Goal: Information Seeking & Learning: Learn about a topic

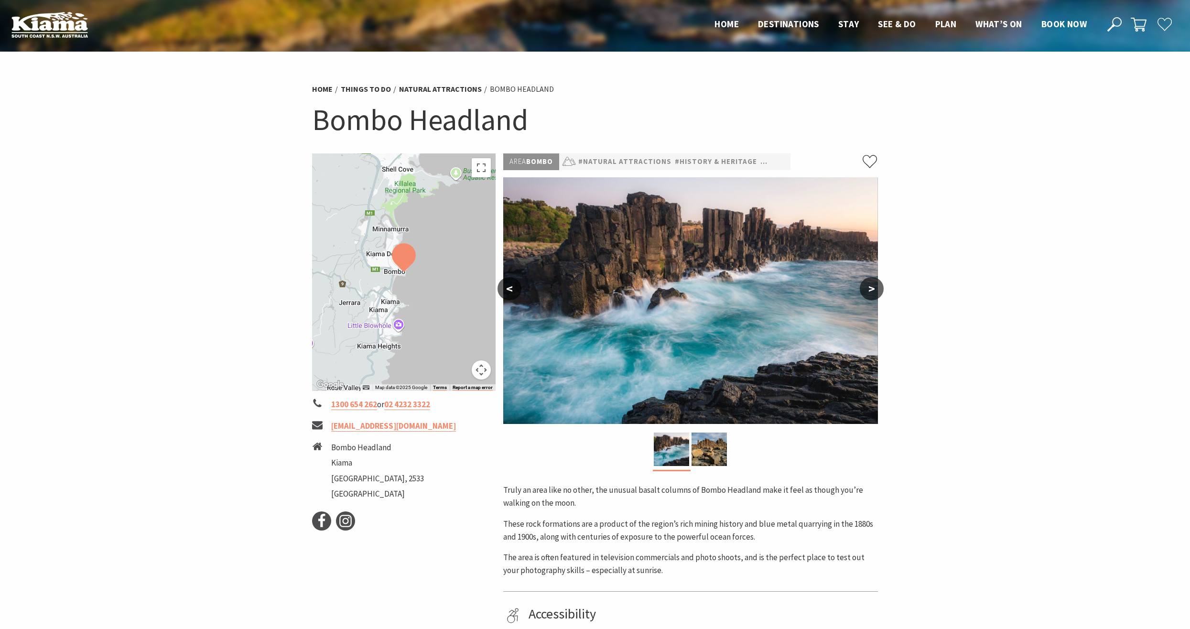
click at [866, 290] on button ">" at bounding box center [872, 288] width 24 height 23
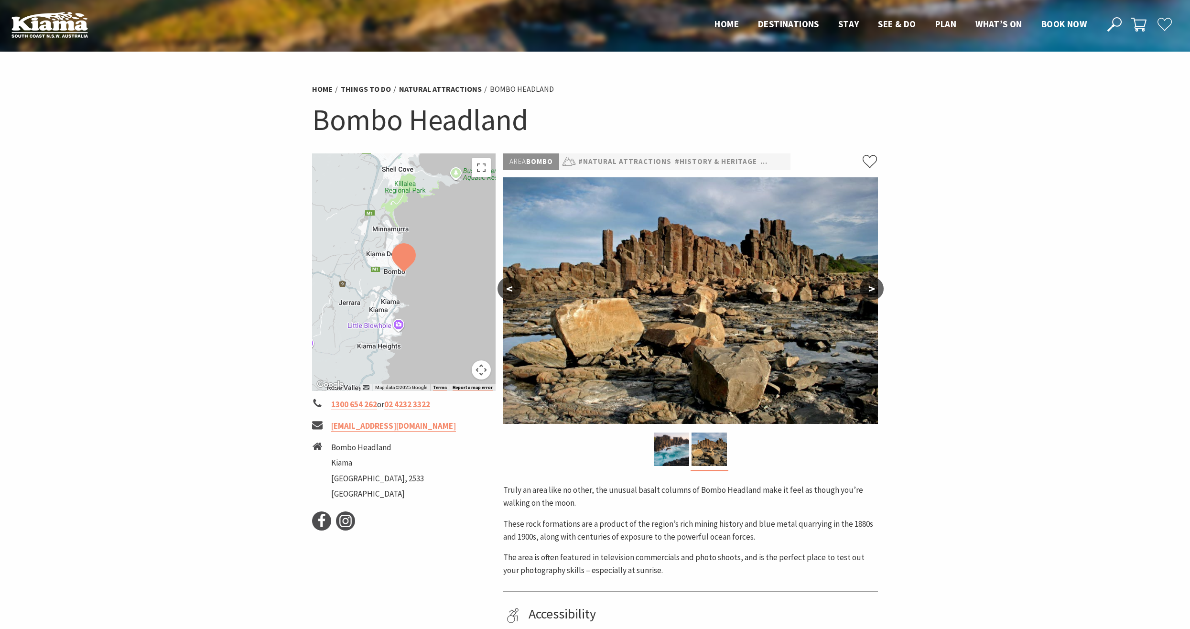
click at [866, 290] on button ">" at bounding box center [872, 288] width 24 height 23
click at [866, 292] on button ">" at bounding box center [872, 288] width 24 height 23
click at [870, 290] on button ">" at bounding box center [872, 288] width 24 height 23
click at [517, 289] on button "<" at bounding box center [510, 288] width 24 height 23
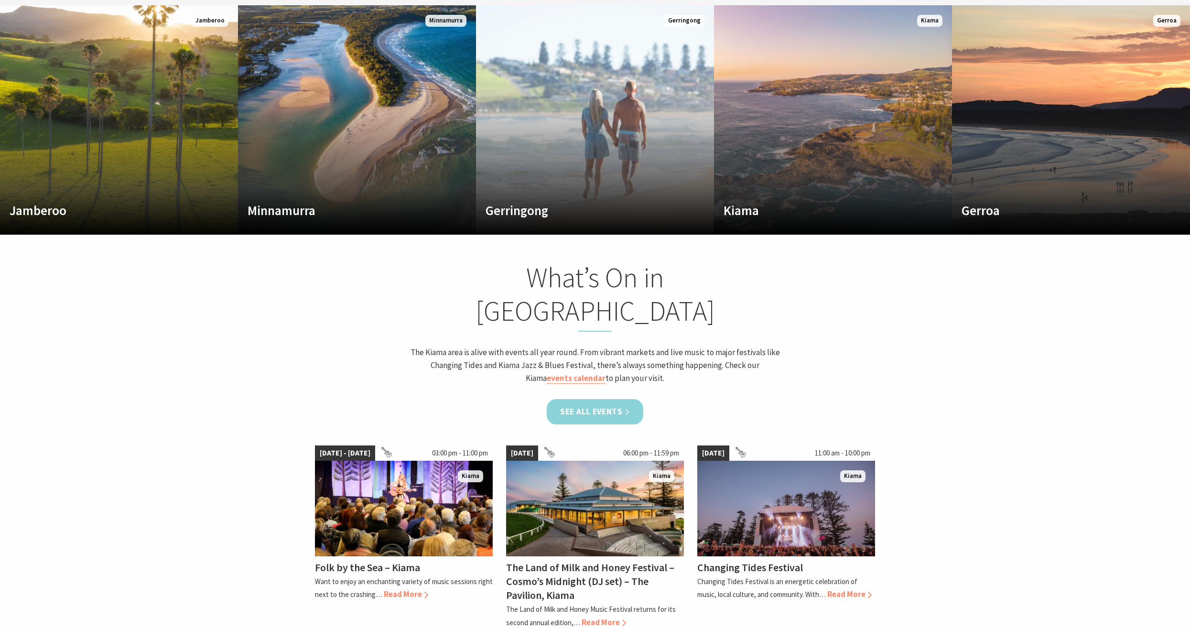
scroll to position [812, 0]
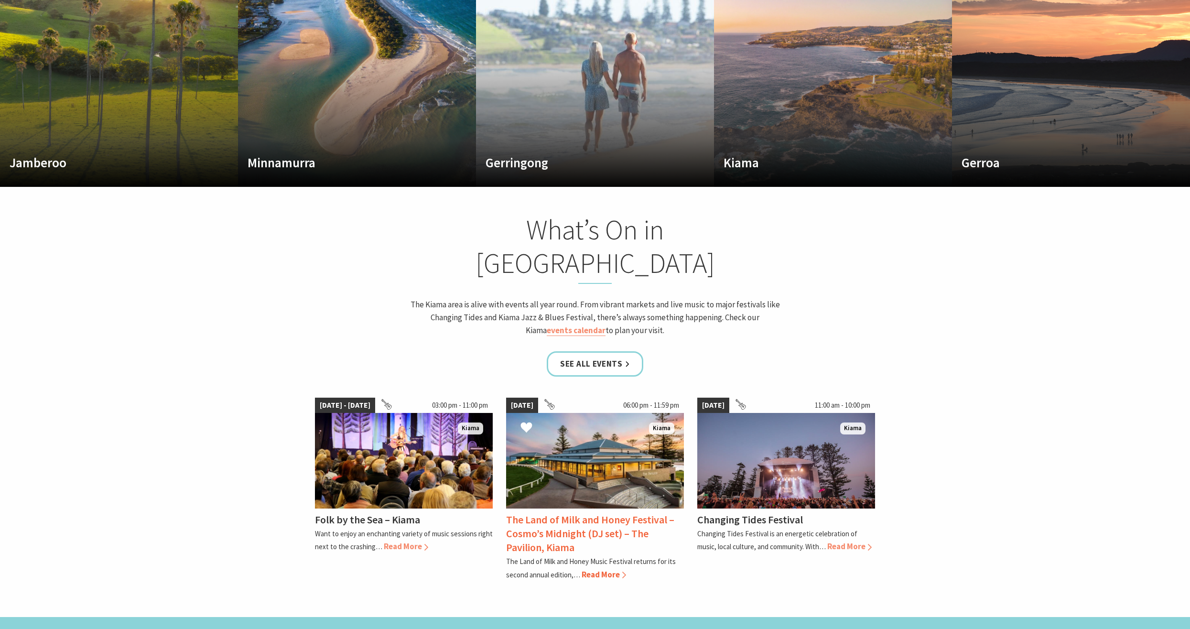
click at [599, 569] on span "Read More" at bounding box center [604, 574] width 44 height 11
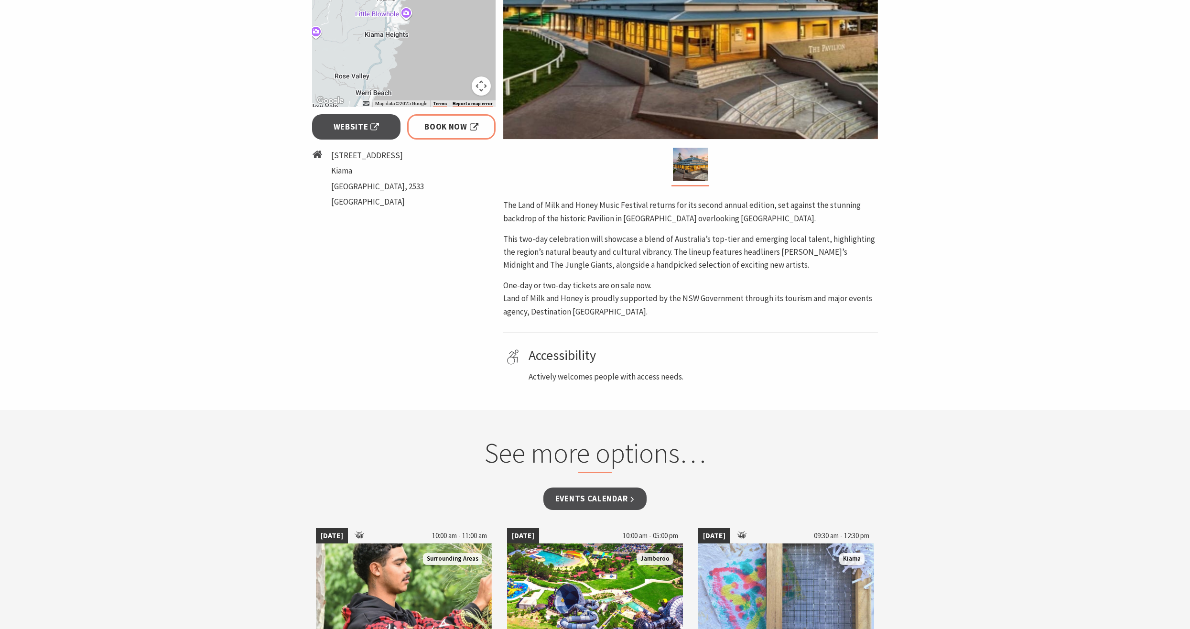
scroll to position [239, 0]
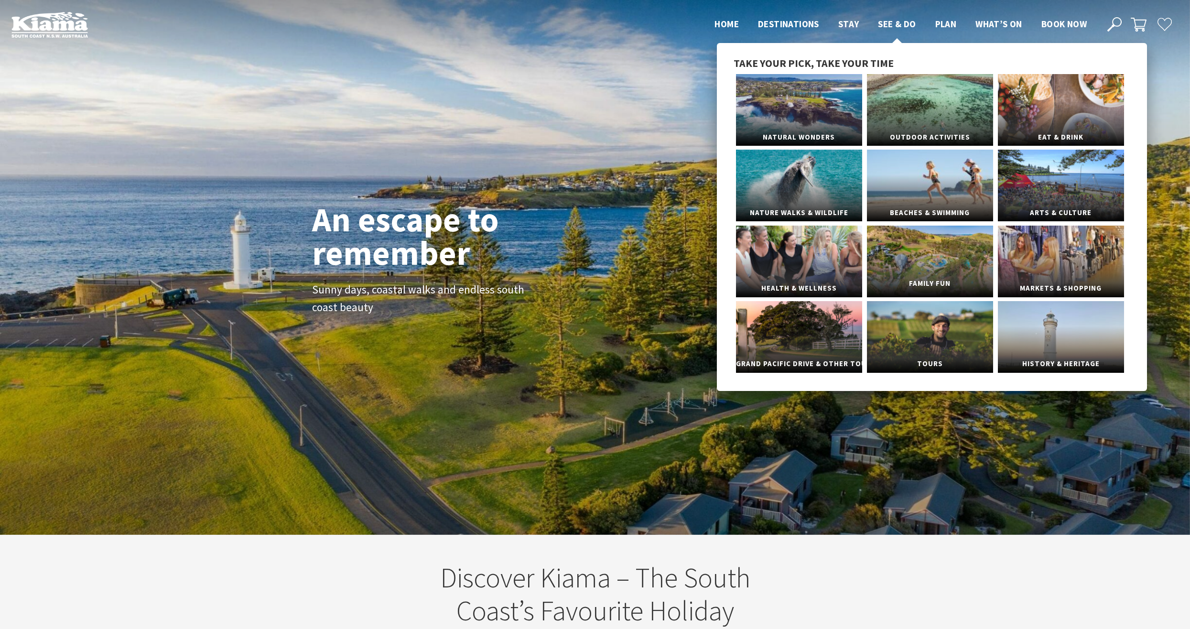
click at [894, 269] on link "Family Fun" at bounding box center [930, 262] width 126 height 72
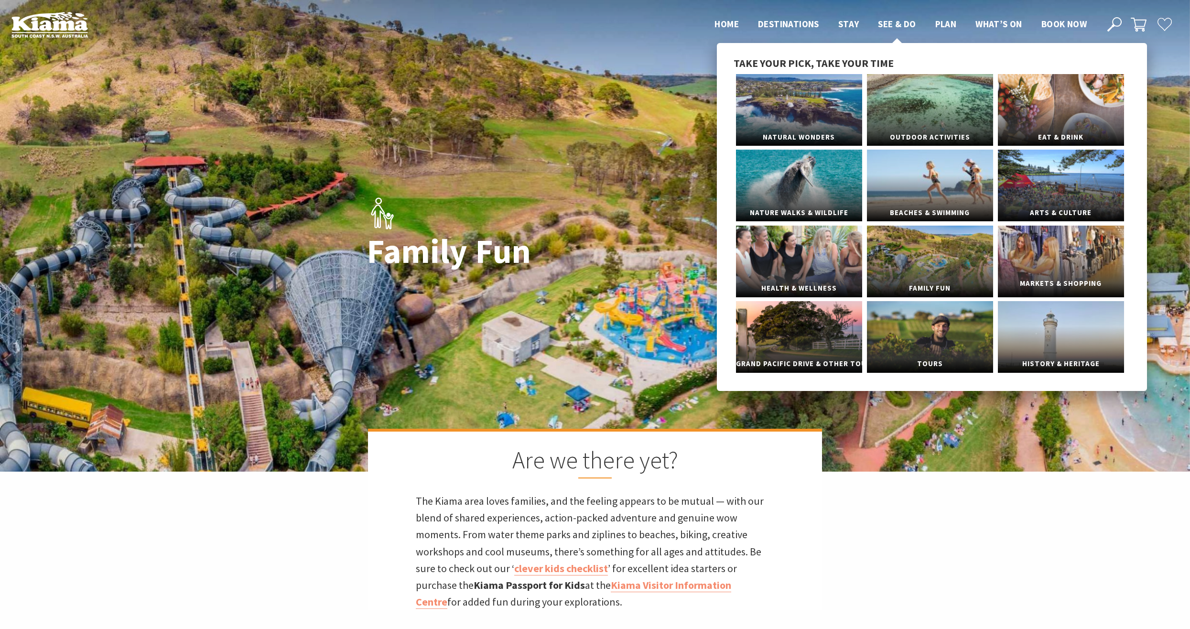
click at [1045, 280] on span "Markets & Shopping" at bounding box center [1061, 284] width 126 height 18
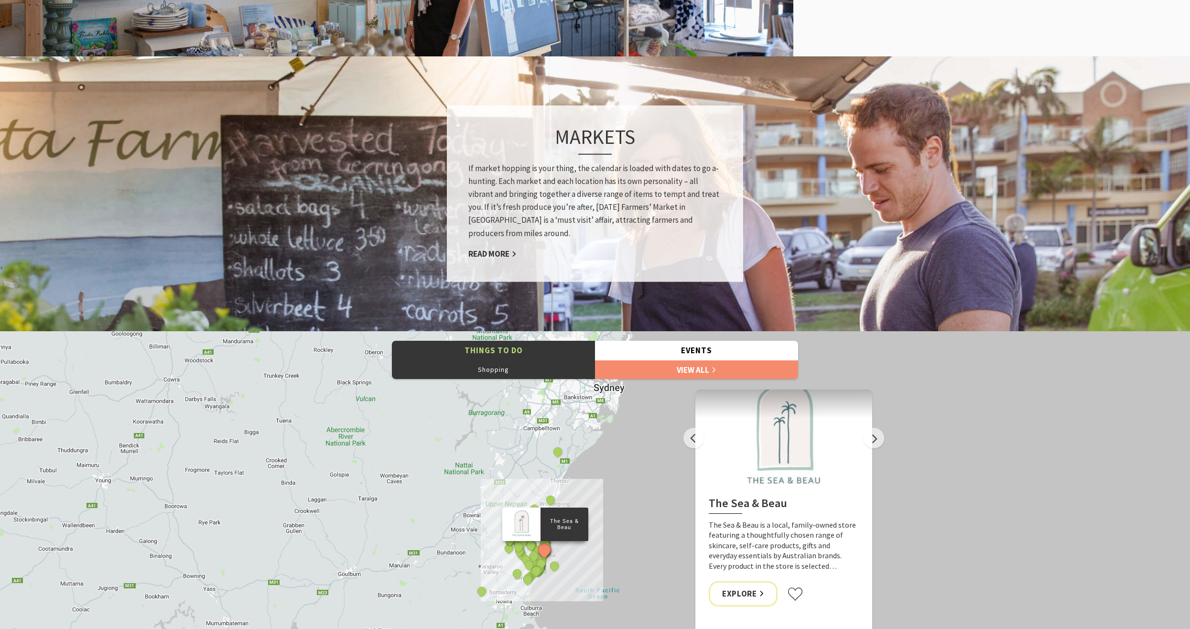
scroll to position [812, 0]
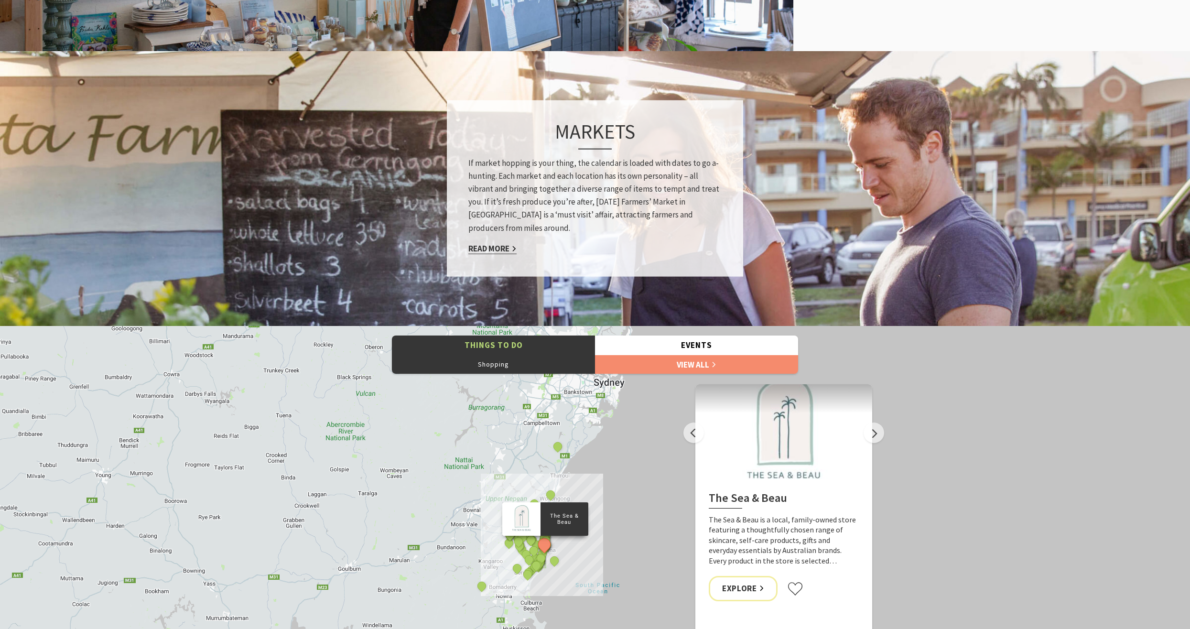
click at [492, 248] on link "Read More" at bounding box center [492, 248] width 48 height 11
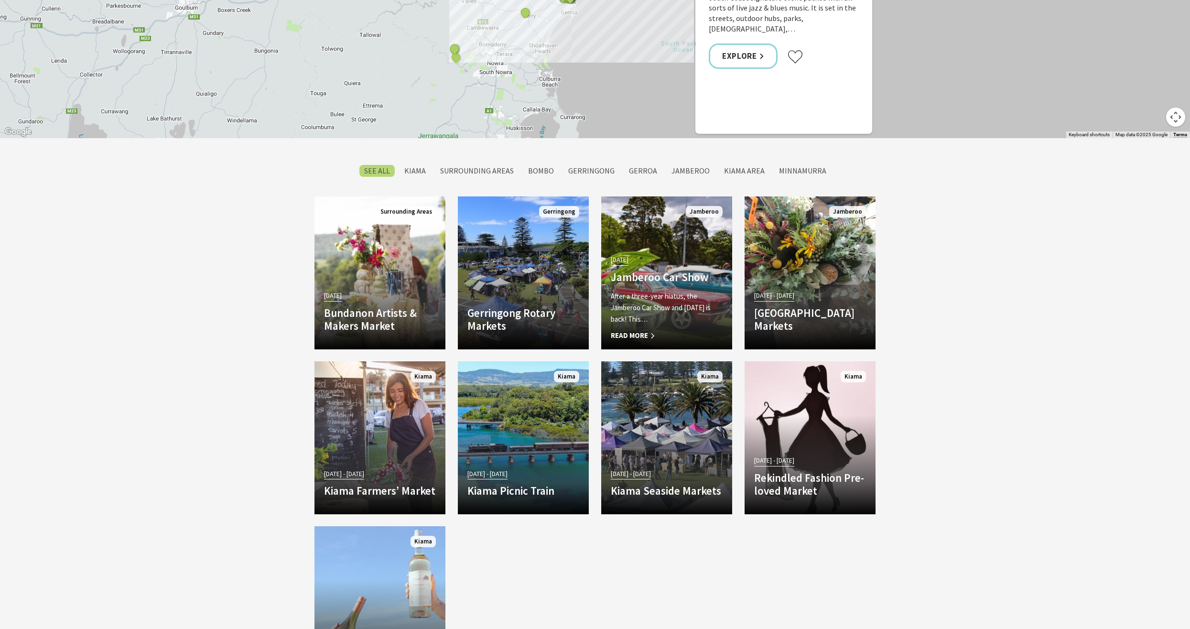
scroll to position [908, 0]
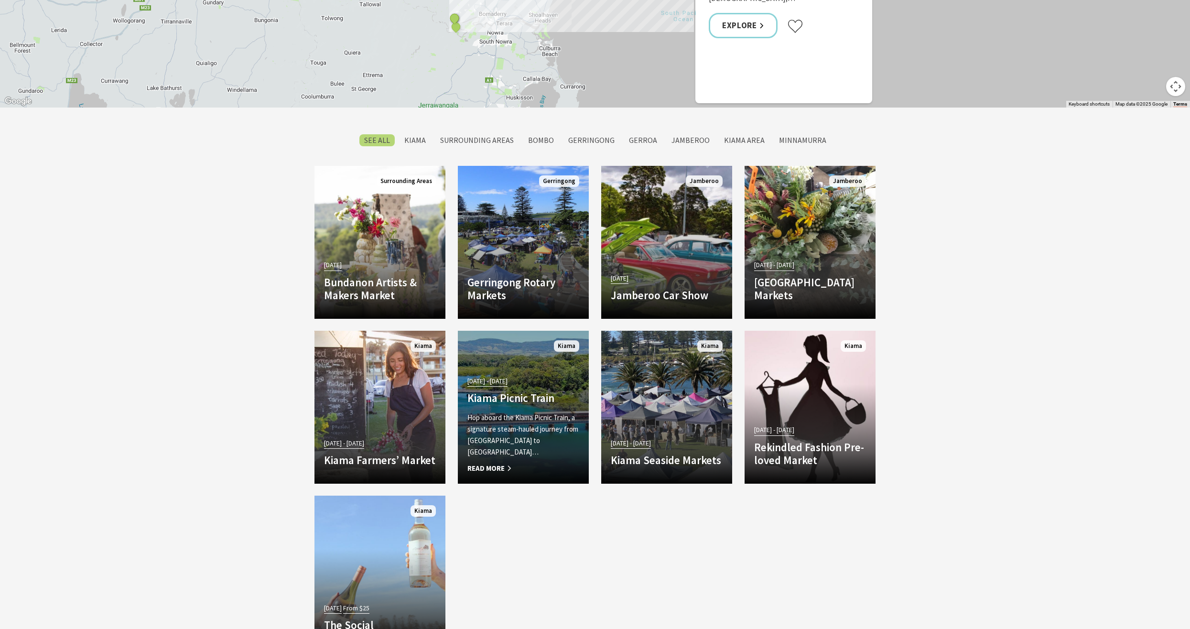
click at [500, 405] on h4 "Kiama Picnic Train" at bounding box center [523, 397] width 112 height 13
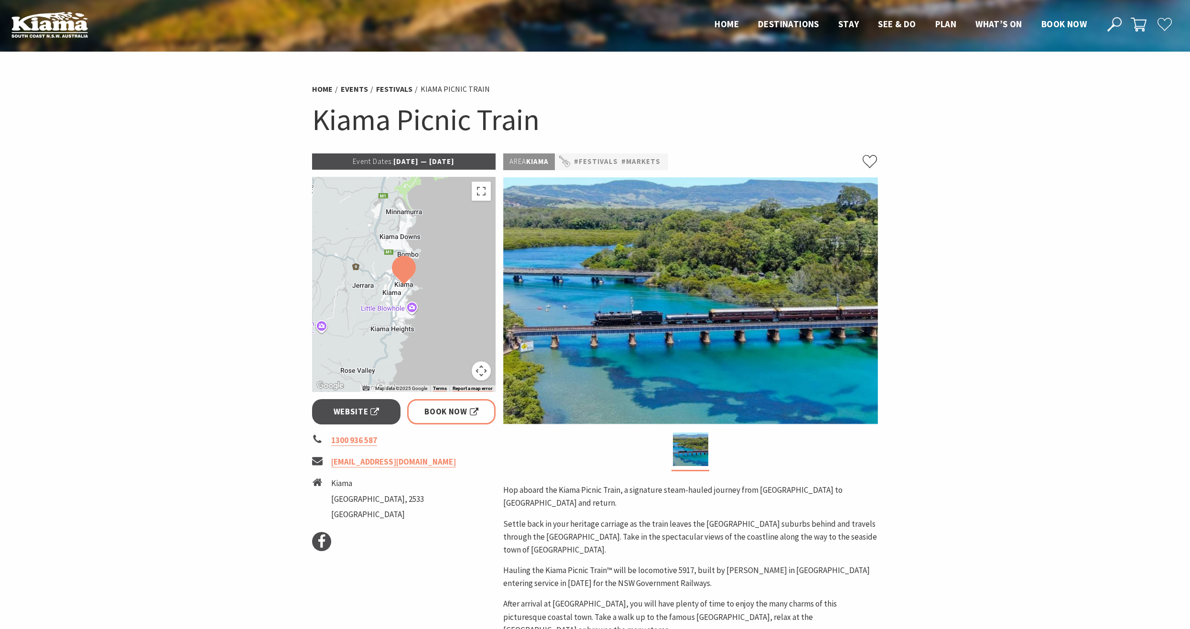
scroll to position [48, 0]
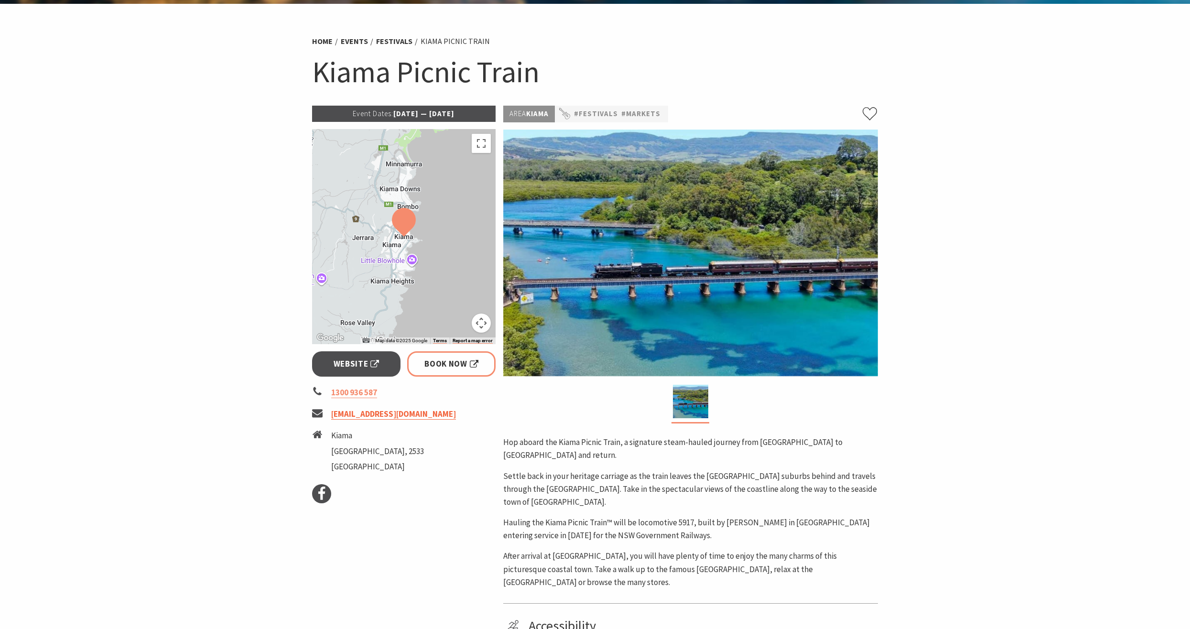
click at [403, 415] on link "[EMAIL_ADDRESS][DOMAIN_NAME]" at bounding box center [393, 414] width 125 height 11
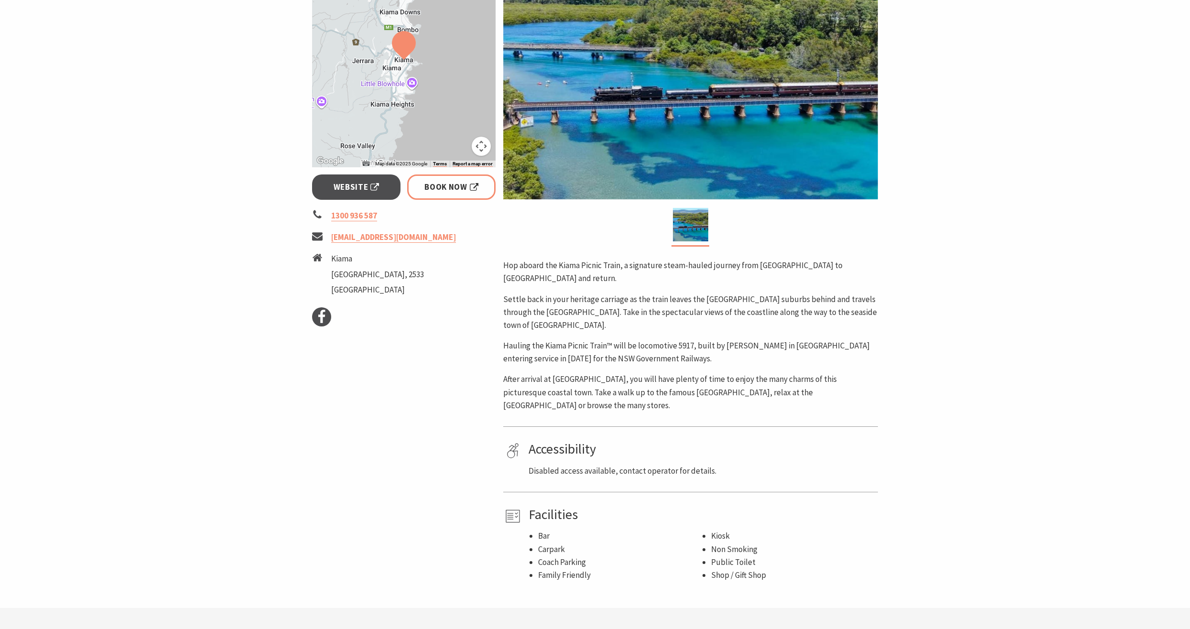
scroll to position [191, 0]
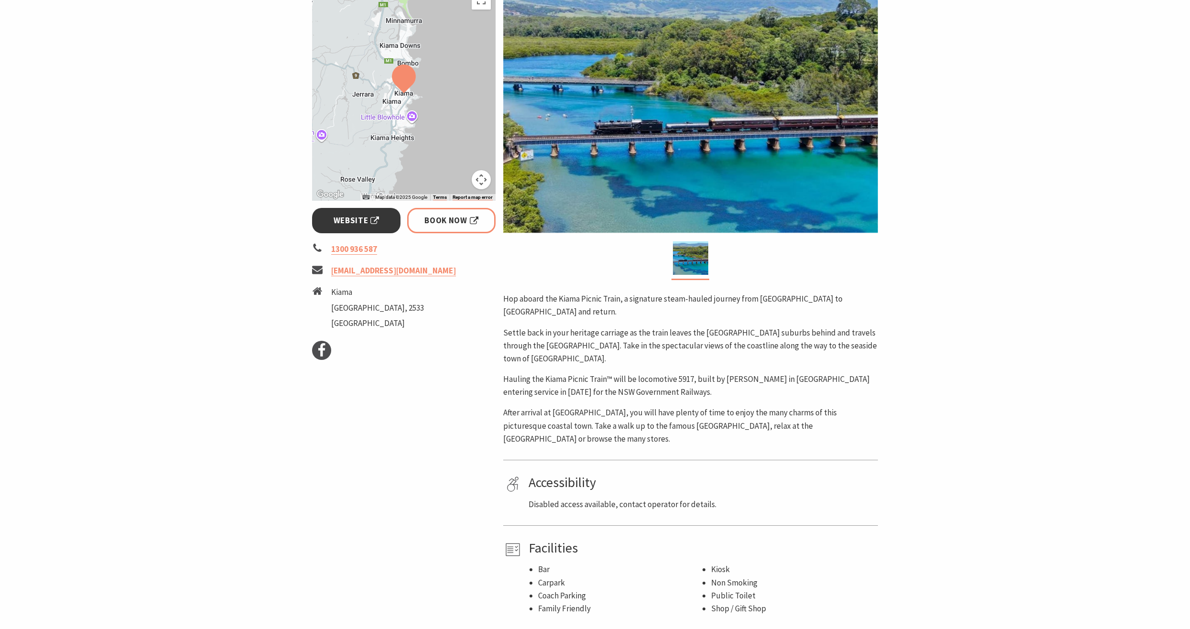
click at [342, 219] on span "Website" at bounding box center [357, 220] width 46 height 13
click at [135, 98] on section "Home Events Festivals Kiama Picnic Train Kiama Picnic Train Event Dates: [DATE]…" at bounding box center [595, 250] width 1190 height 781
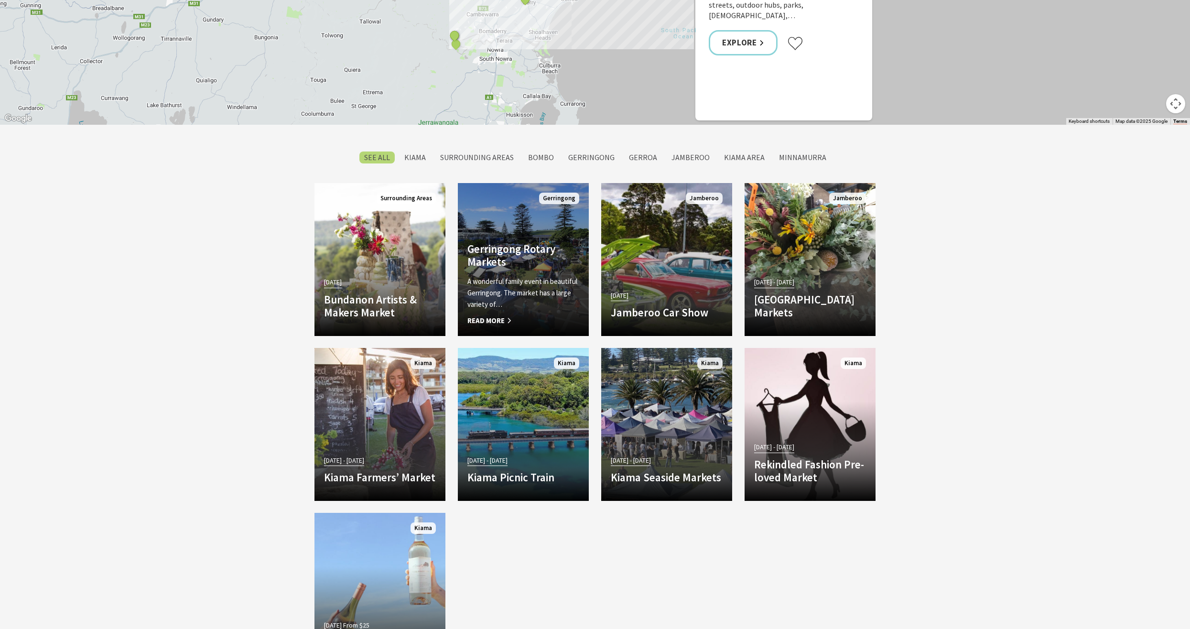
scroll to position [908, 0]
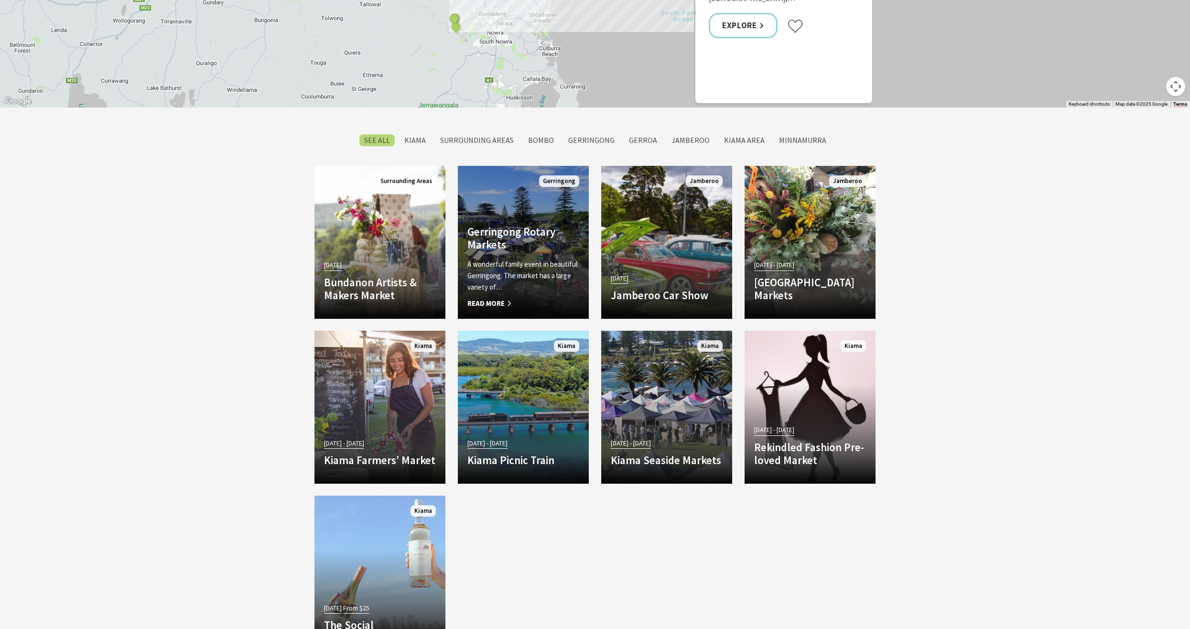
click at [503, 240] on h4 "Gerringong Rotary Markets" at bounding box center [523, 238] width 112 height 26
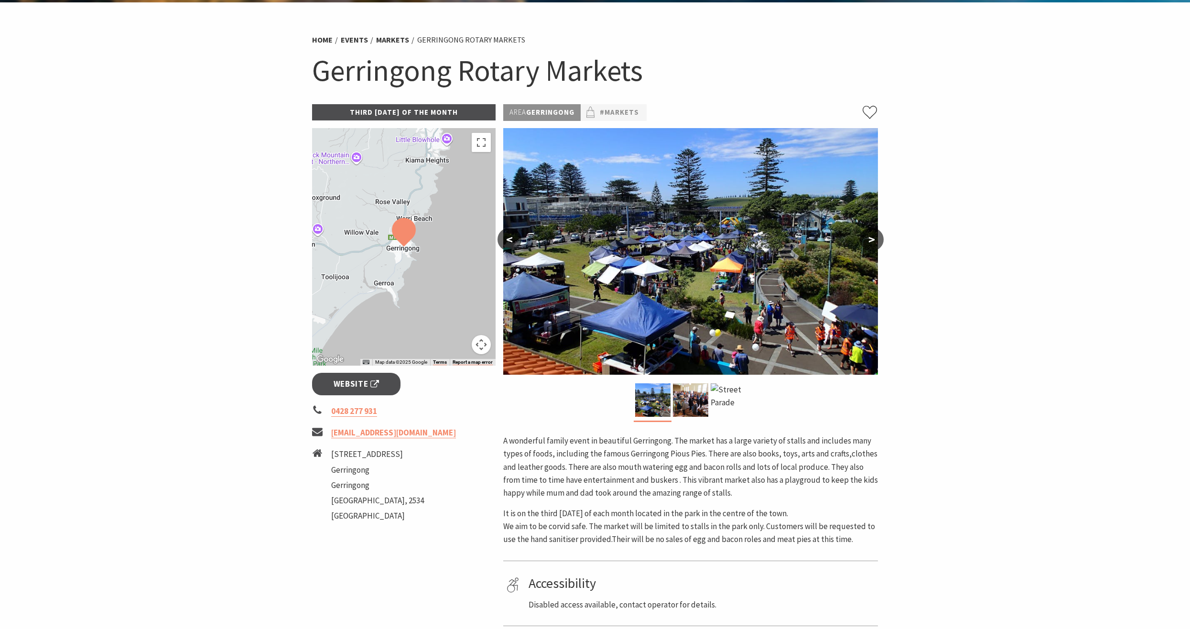
scroll to position [48, 0]
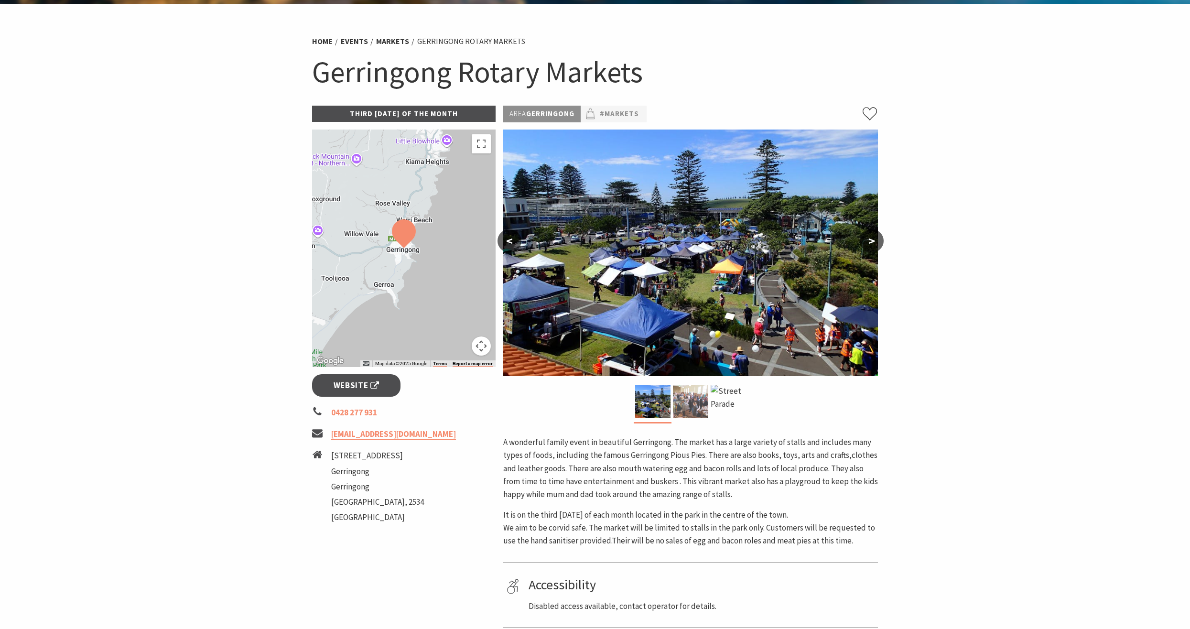
click at [694, 407] on img at bounding box center [690, 401] width 35 height 33
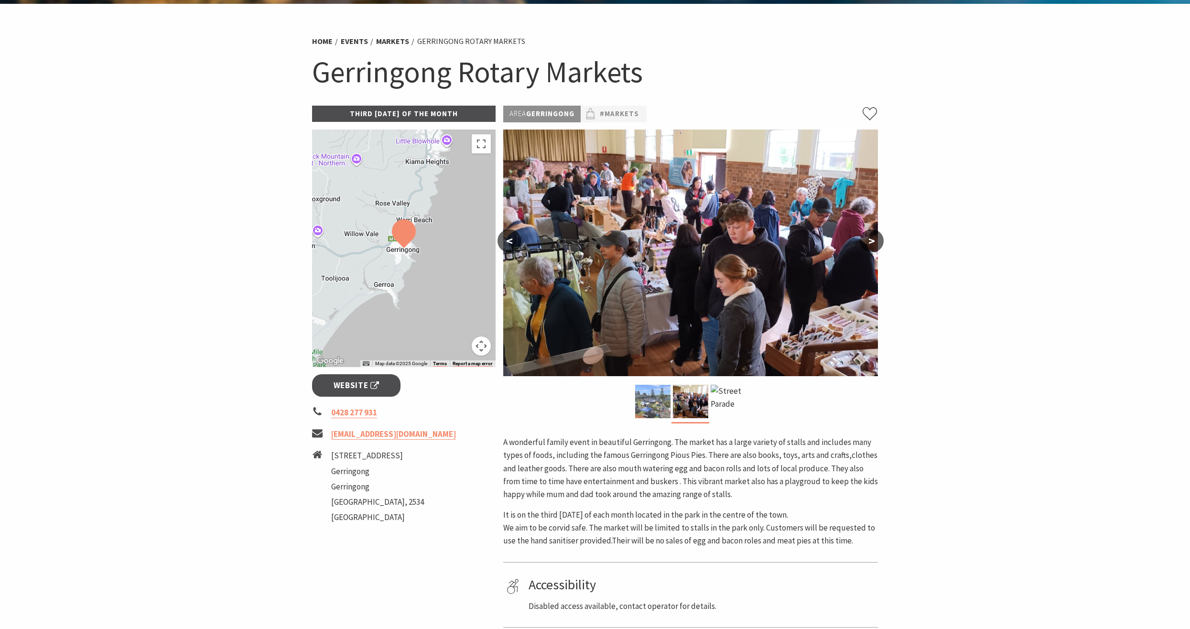
click at [663, 408] on img at bounding box center [652, 401] width 35 height 33
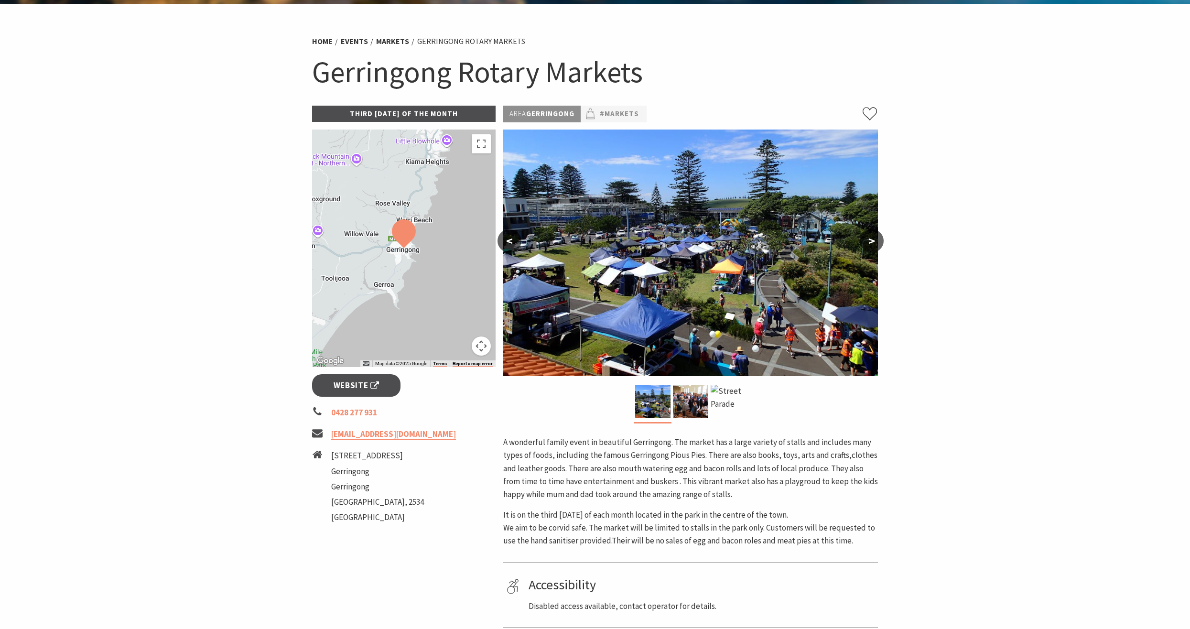
click at [549, 325] on img at bounding box center [690, 253] width 375 height 247
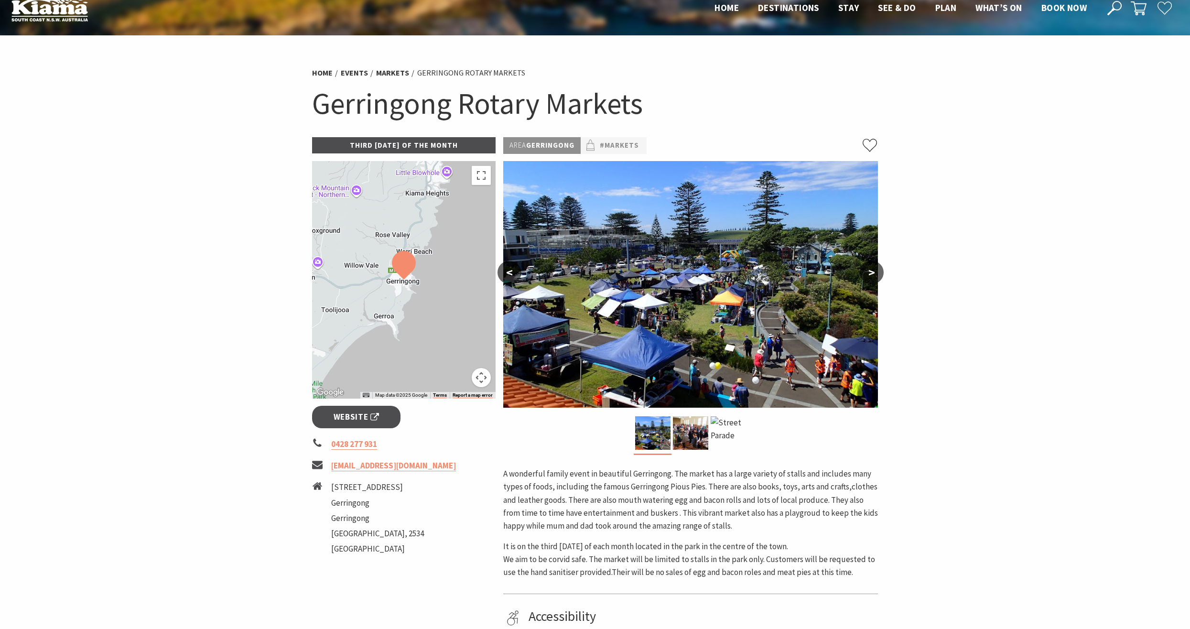
scroll to position [0, 0]
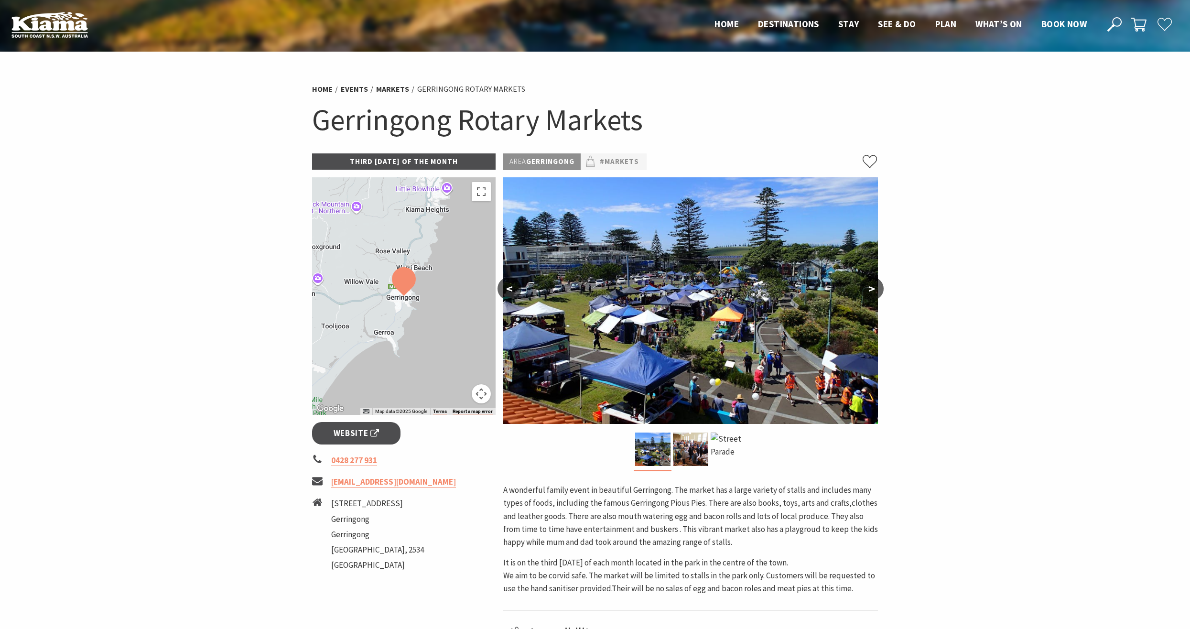
click at [870, 289] on button ">" at bounding box center [872, 288] width 24 height 23
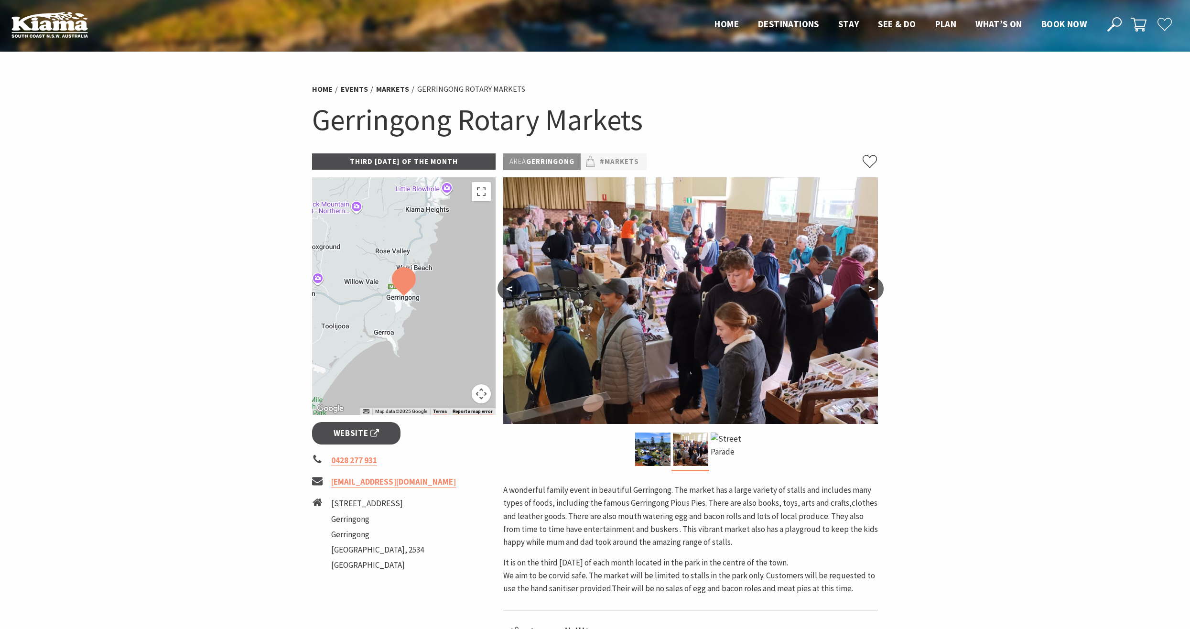
click at [870, 289] on button ">" at bounding box center [872, 288] width 24 height 23
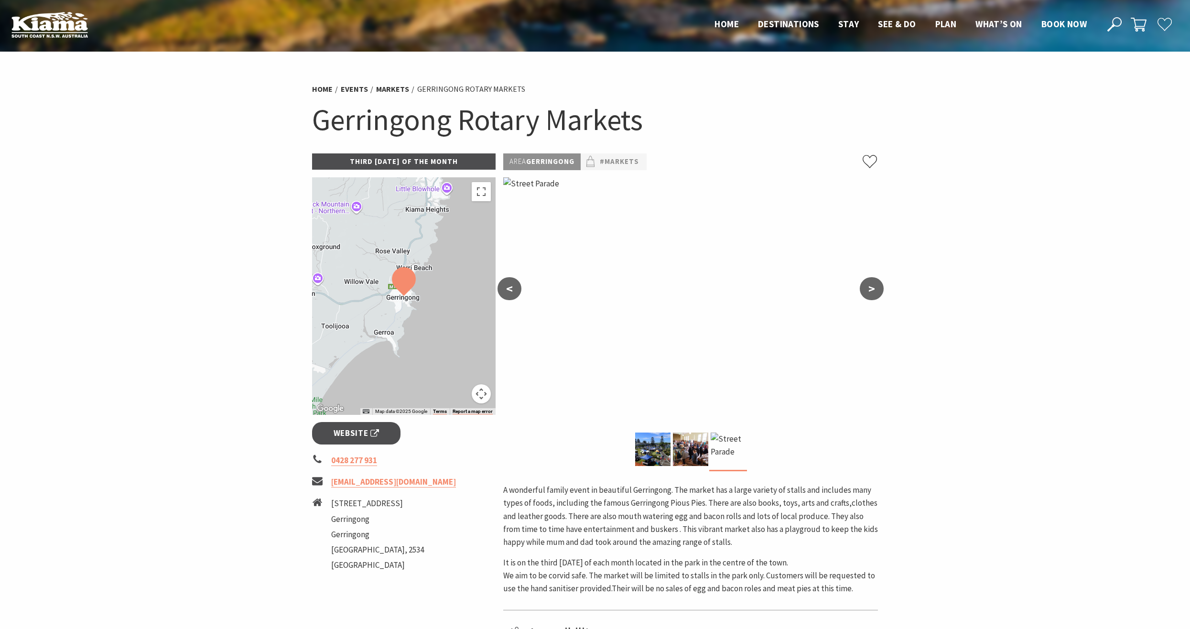
click at [870, 289] on button ">" at bounding box center [872, 288] width 24 height 23
click at [516, 283] on button "<" at bounding box center [510, 288] width 24 height 23
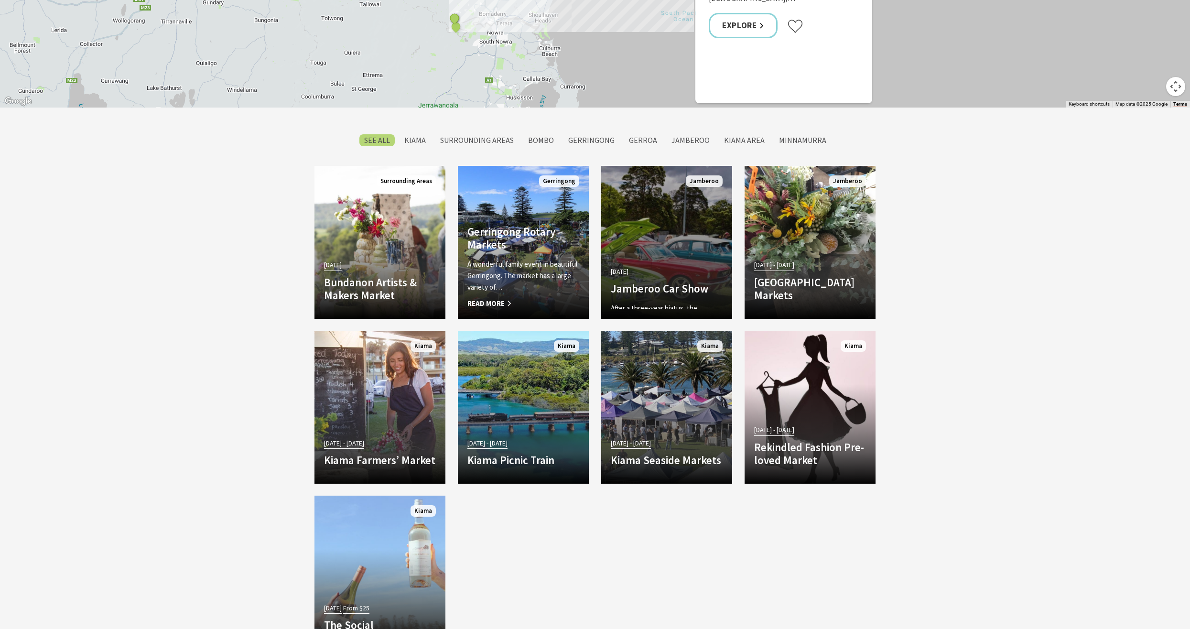
scroll to position [121, 1202]
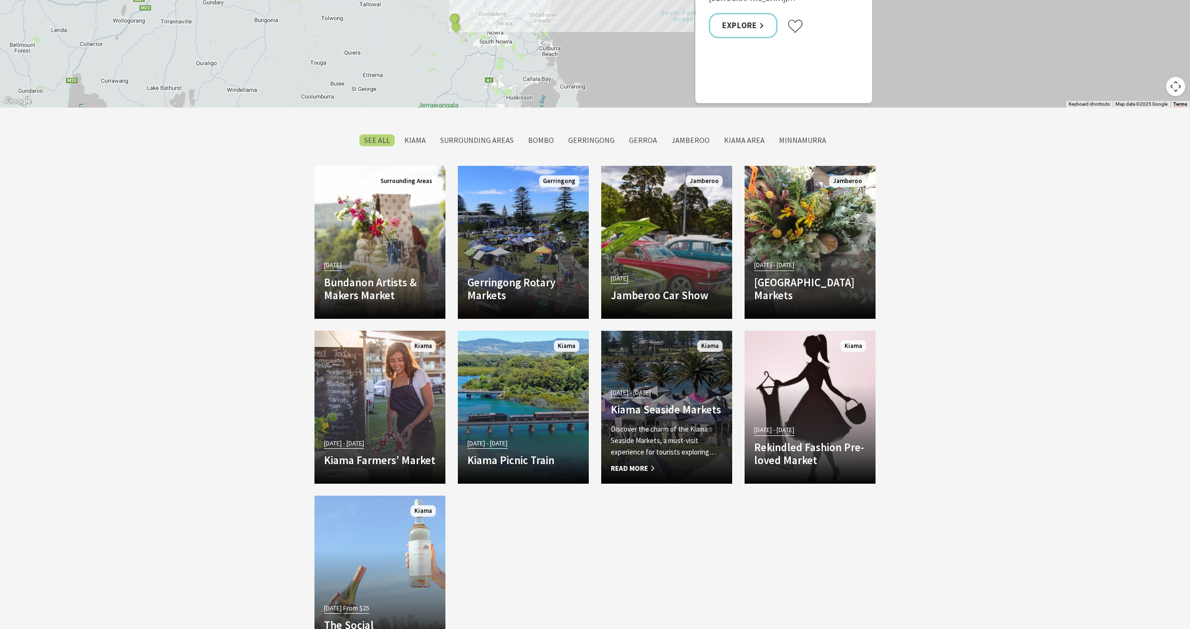
click at [635, 413] on h4 "Kiama Seaside Markets" at bounding box center [667, 409] width 112 height 13
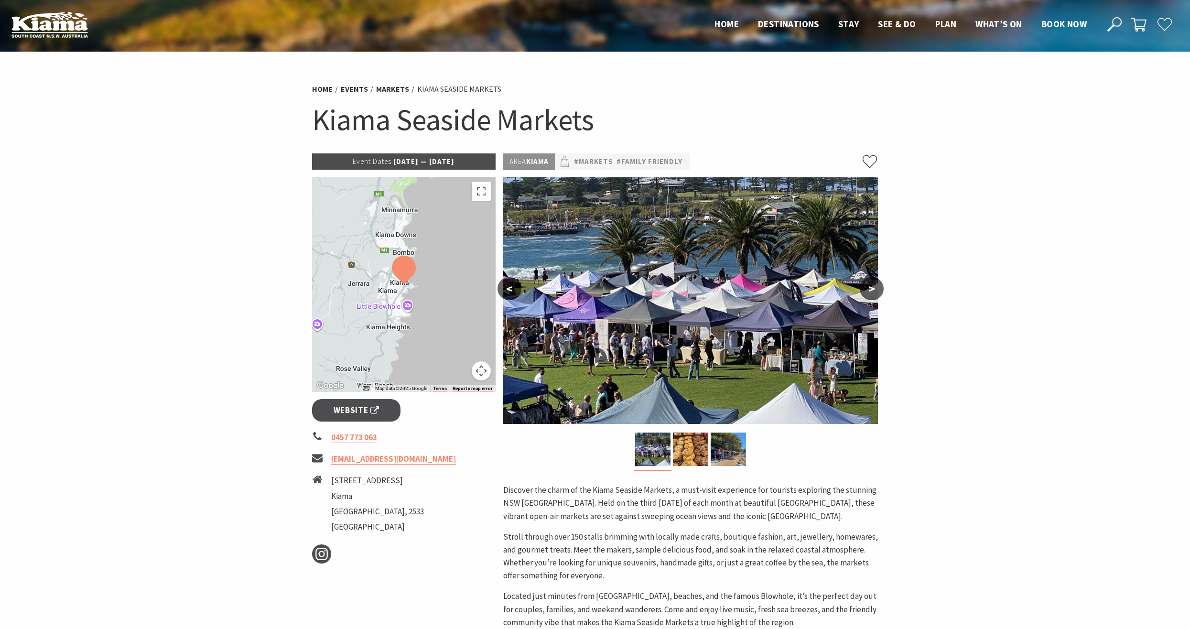
click at [870, 292] on button ">" at bounding box center [872, 288] width 24 height 23
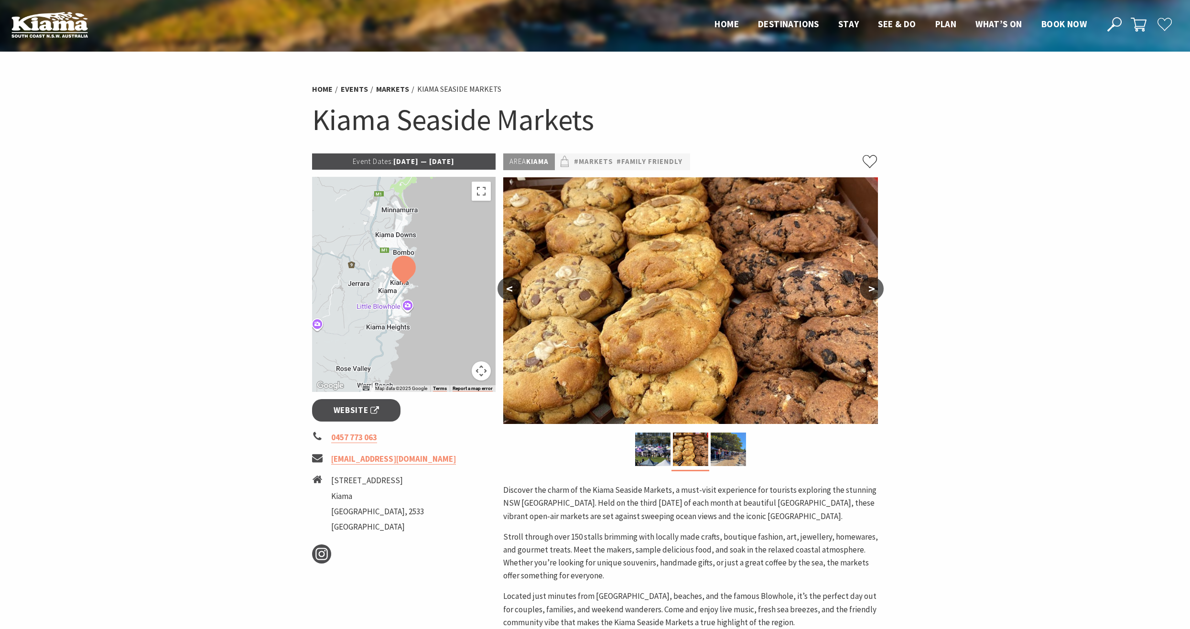
click at [870, 292] on button ">" at bounding box center [872, 288] width 24 height 23
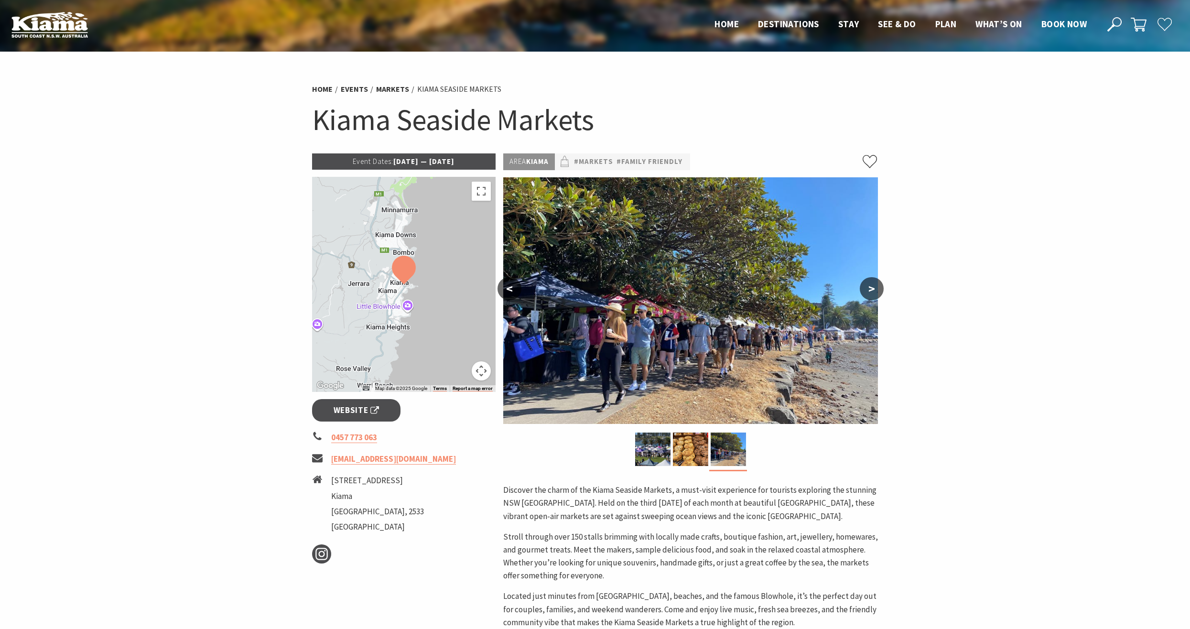
click at [873, 284] on button ">" at bounding box center [872, 288] width 24 height 23
click at [874, 286] on button ">" at bounding box center [872, 288] width 24 height 23
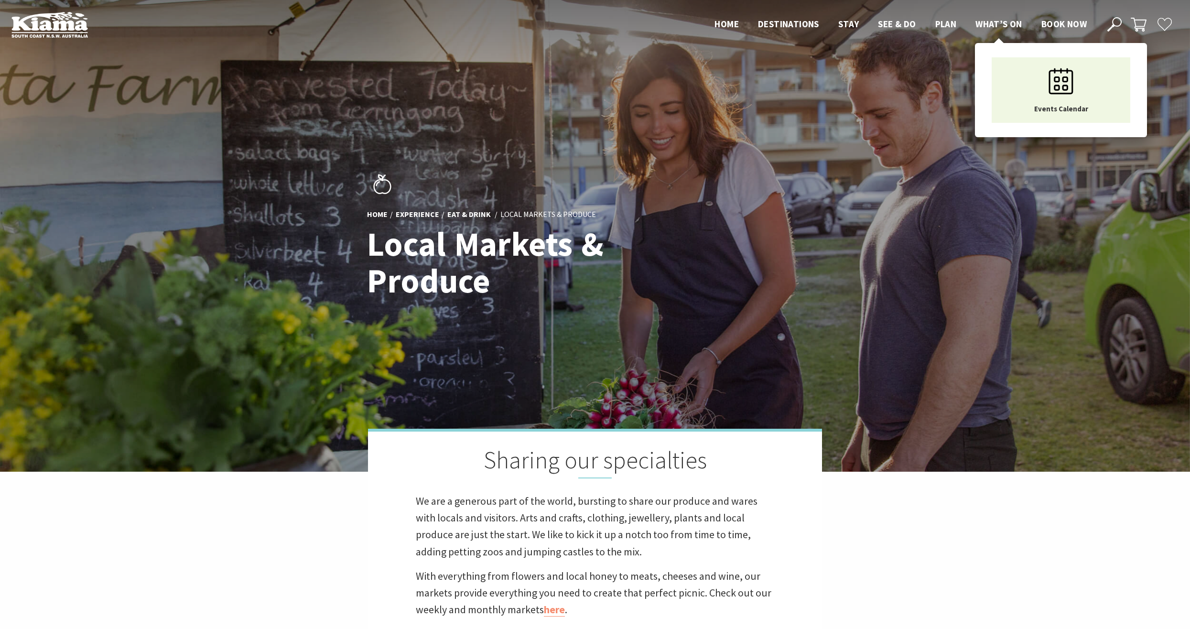
click at [990, 27] on span "What’s On" at bounding box center [998, 23] width 47 height 11
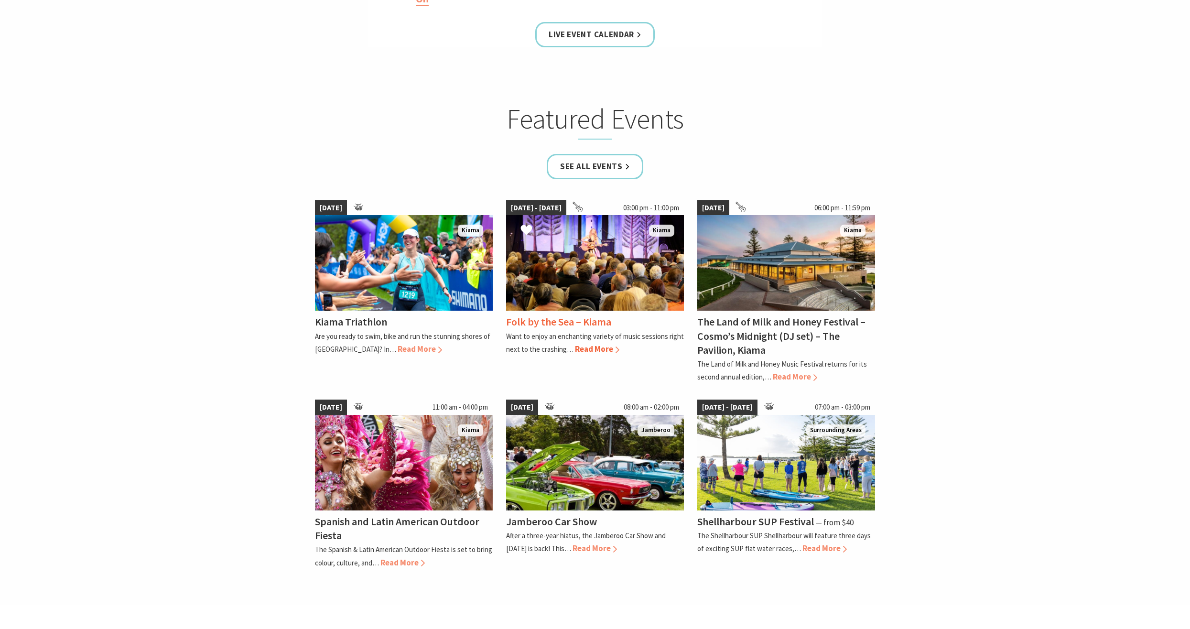
scroll to position [717, 0]
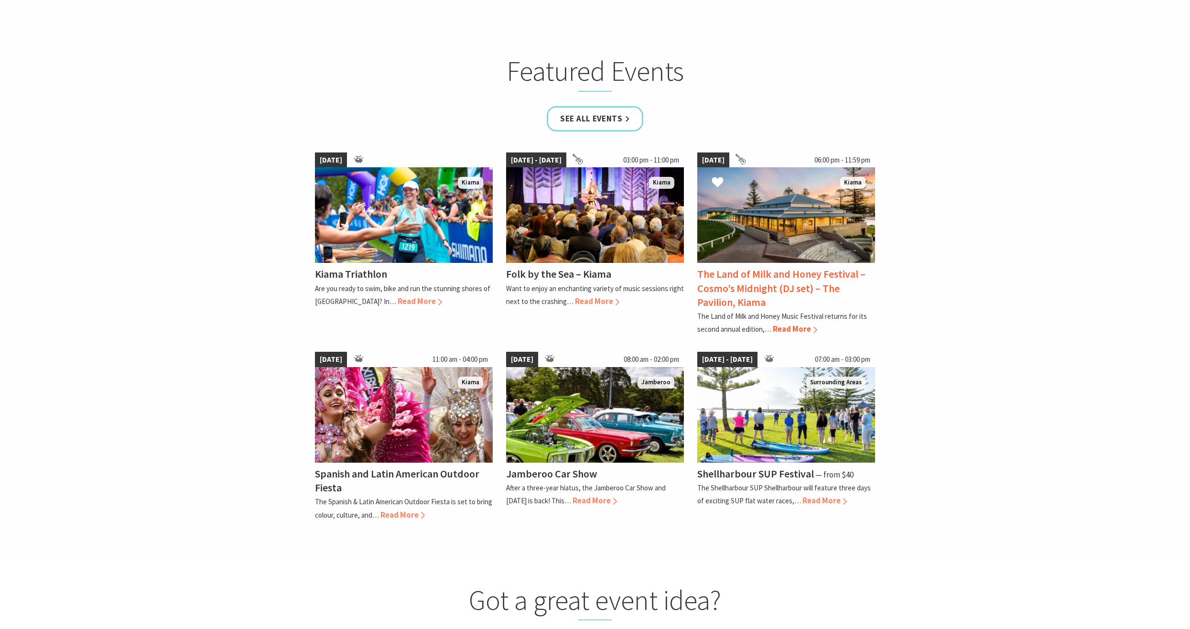
click at [801, 327] on span "Read More" at bounding box center [795, 329] width 44 height 11
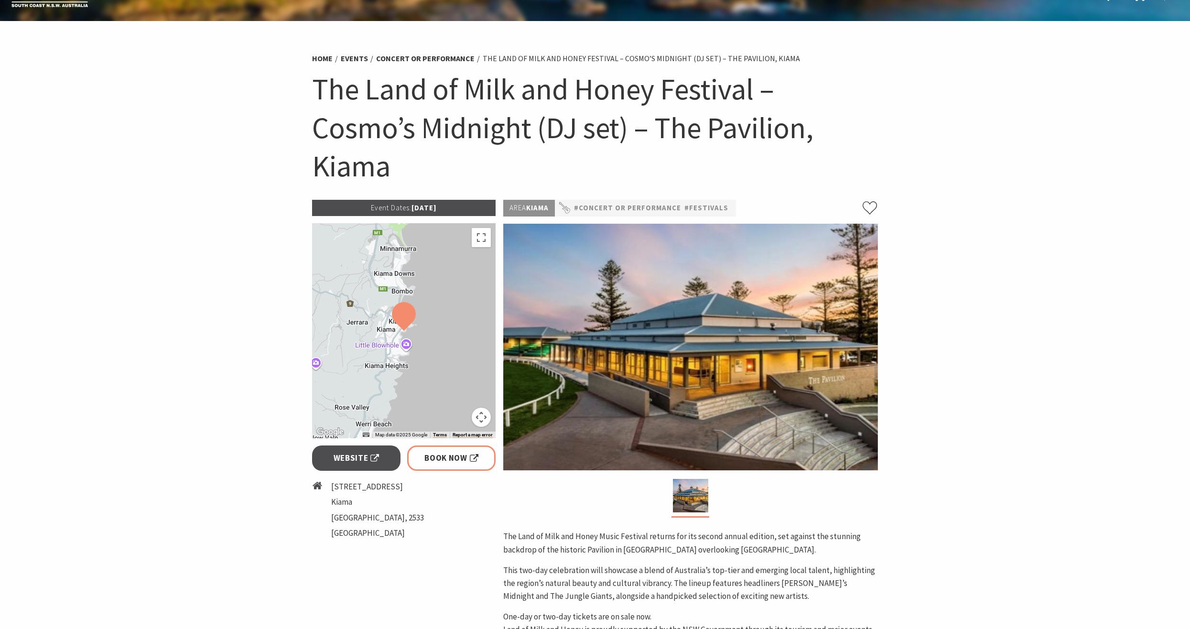
scroll to position [48, 0]
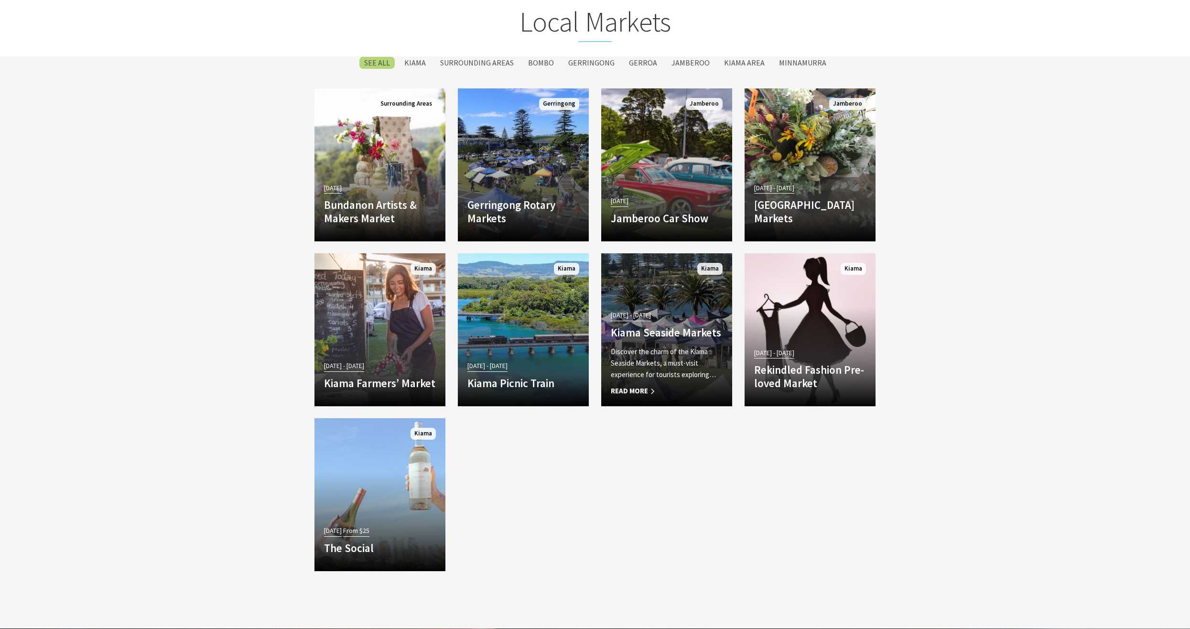
scroll to position [1912, 0]
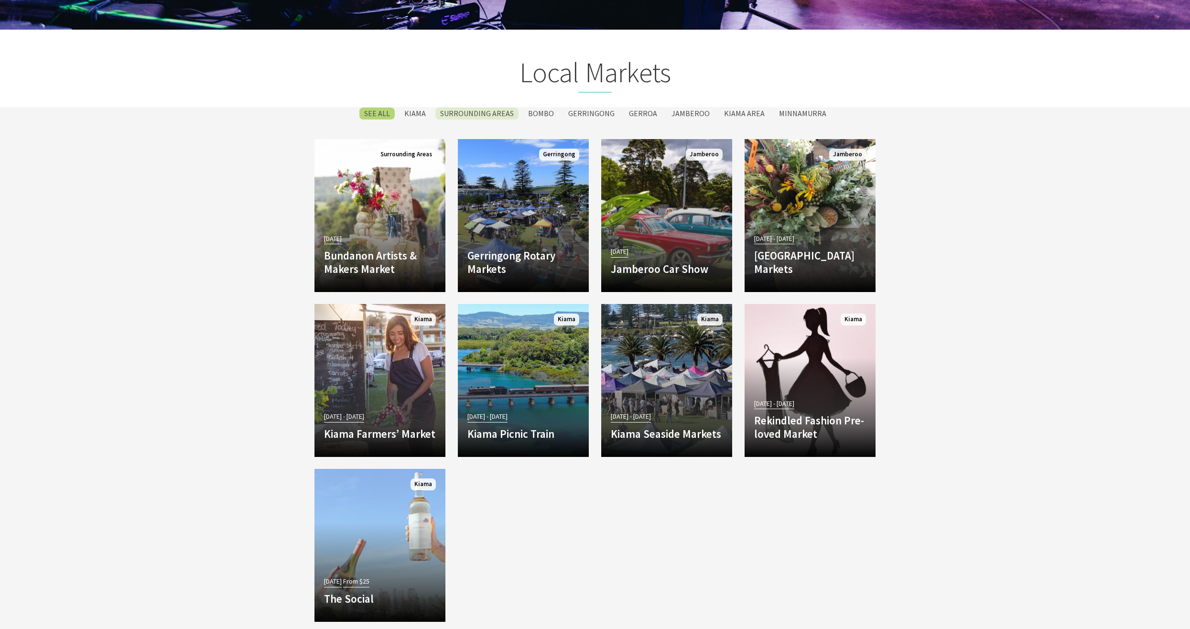
click at [480, 115] on label "Surrounding Areas" at bounding box center [476, 114] width 83 height 12
click at [0, 0] on input "Surrounding Areas" at bounding box center [0, 0] width 0 height 0
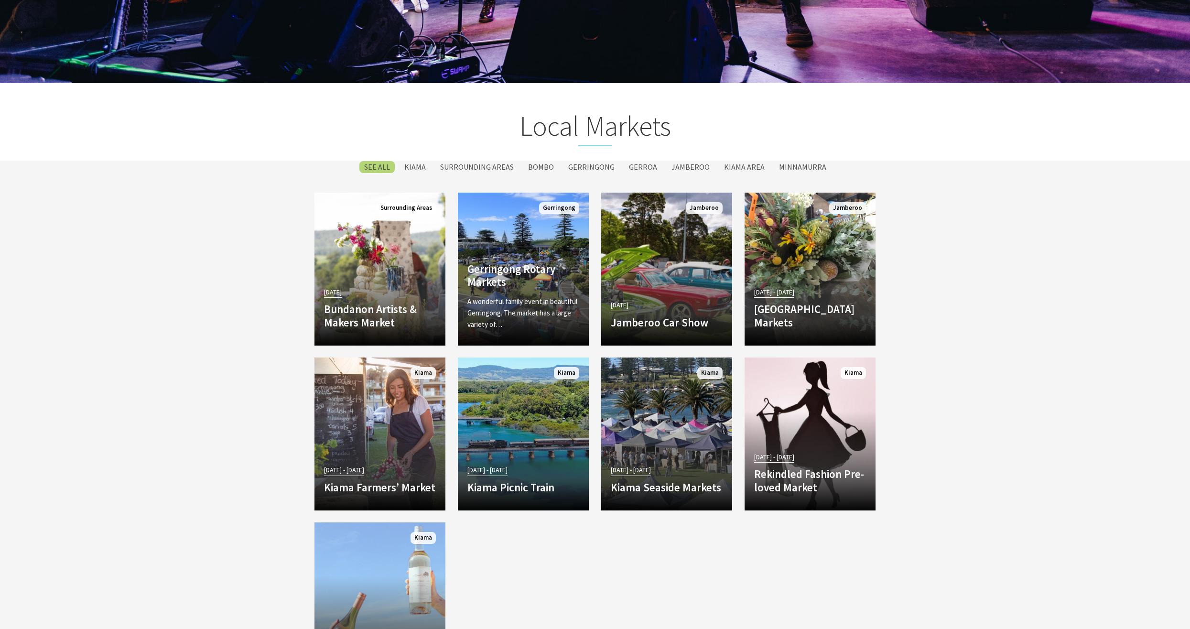
scroll to position [1828, 0]
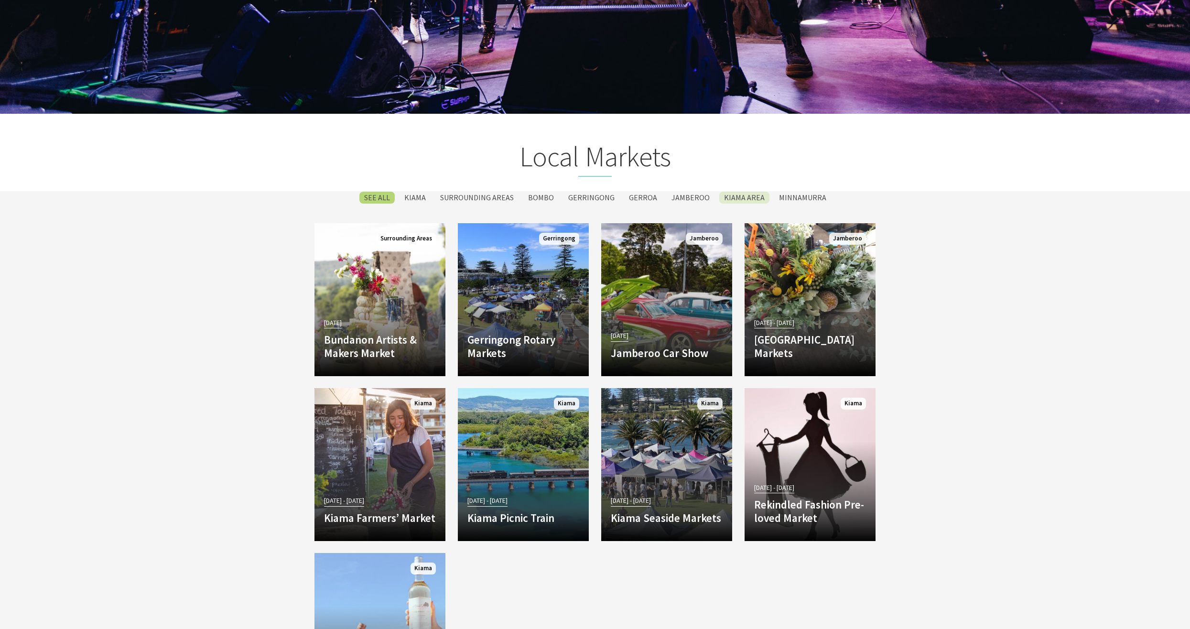
click at [730, 196] on label "Kiama Area" at bounding box center [744, 198] width 50 height 12
click at [0, 0] on input "Kiama Area" at bounding box center [0, 0] width 0 height 0
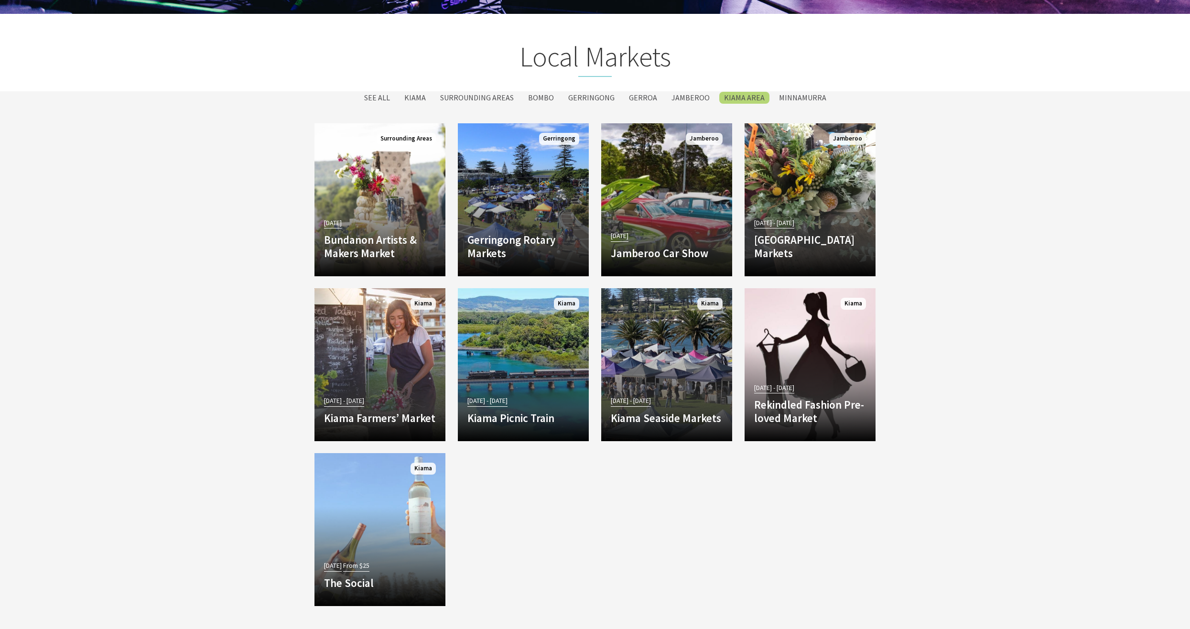
scroll to position [1923, 0]
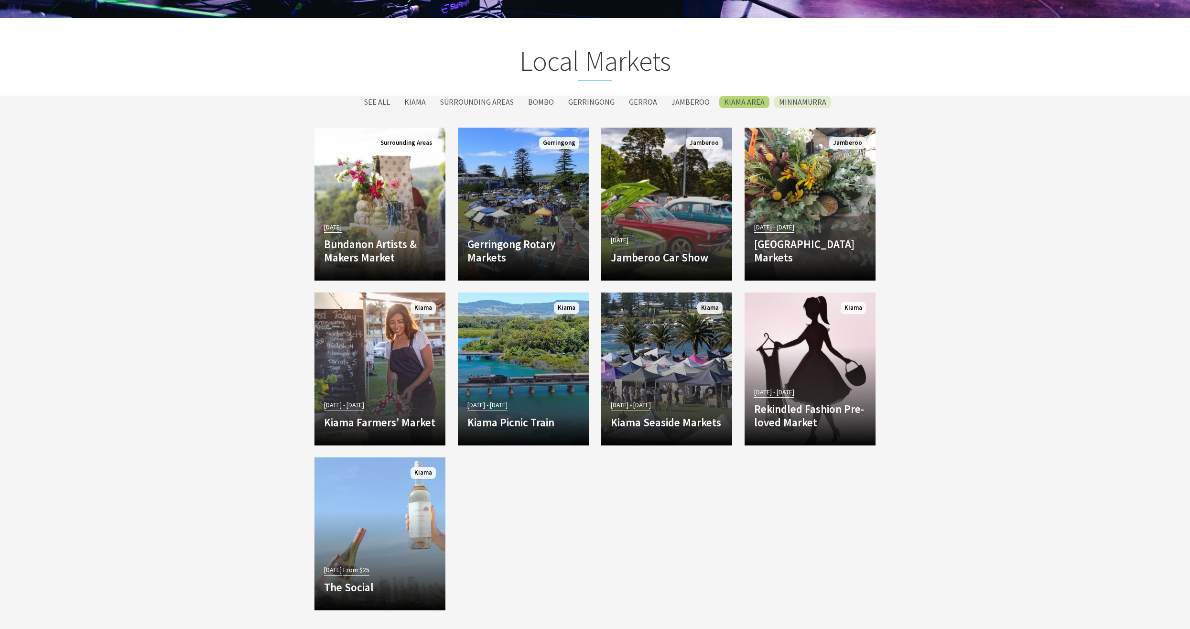
click at [804, 106] on label "Minnamurra" at bounding box center [802, 102] width 57 height 12
click at [0, 0] on input "Minnamurra" at bounding box center [0, 0] width 0 height 0
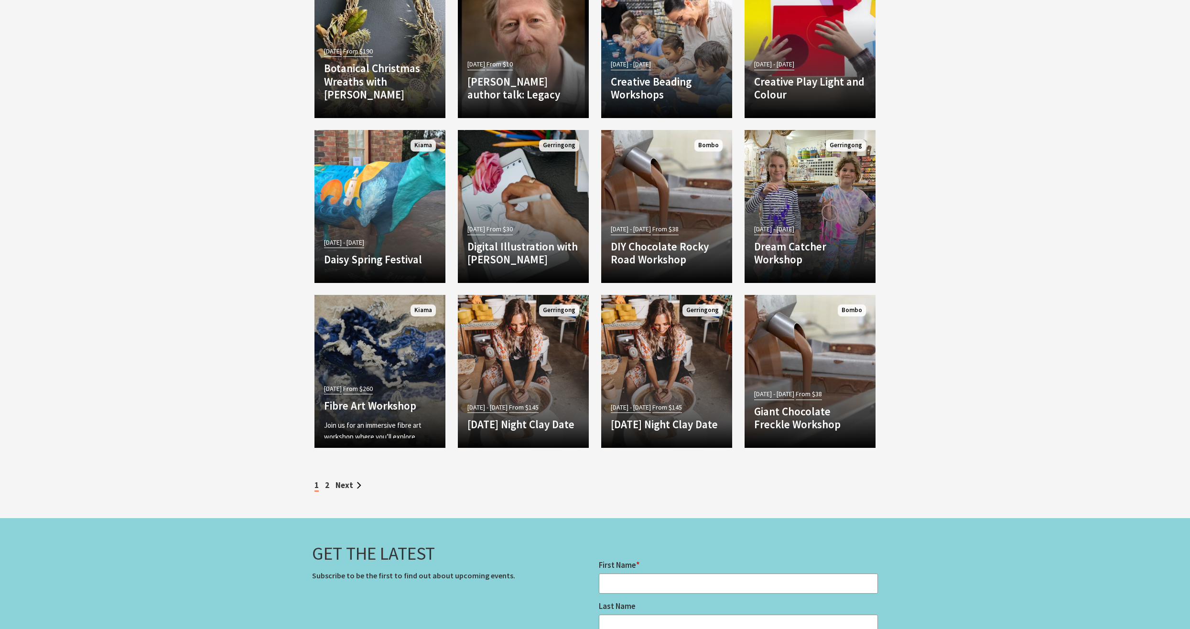
scroll to position [3453, 0]
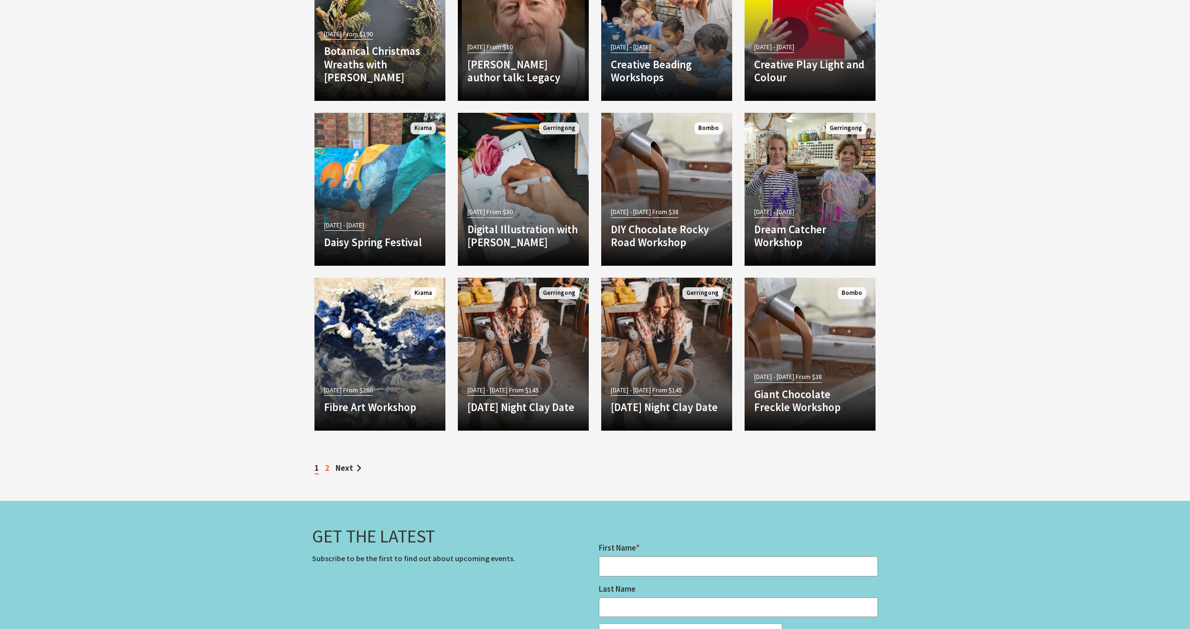
click at [325, 470] on link "2" at bounding box center [327, 468] width 4 height 11
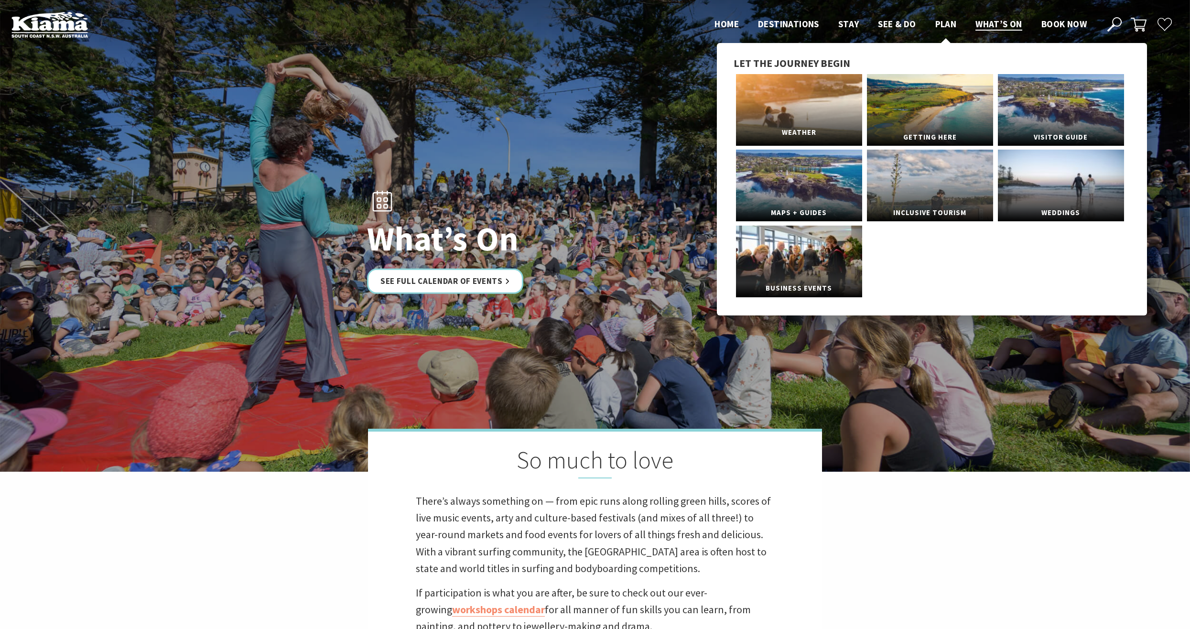
click at [821, 102] on link "Weather" at bounding box center [799, 110] width 126 height 72
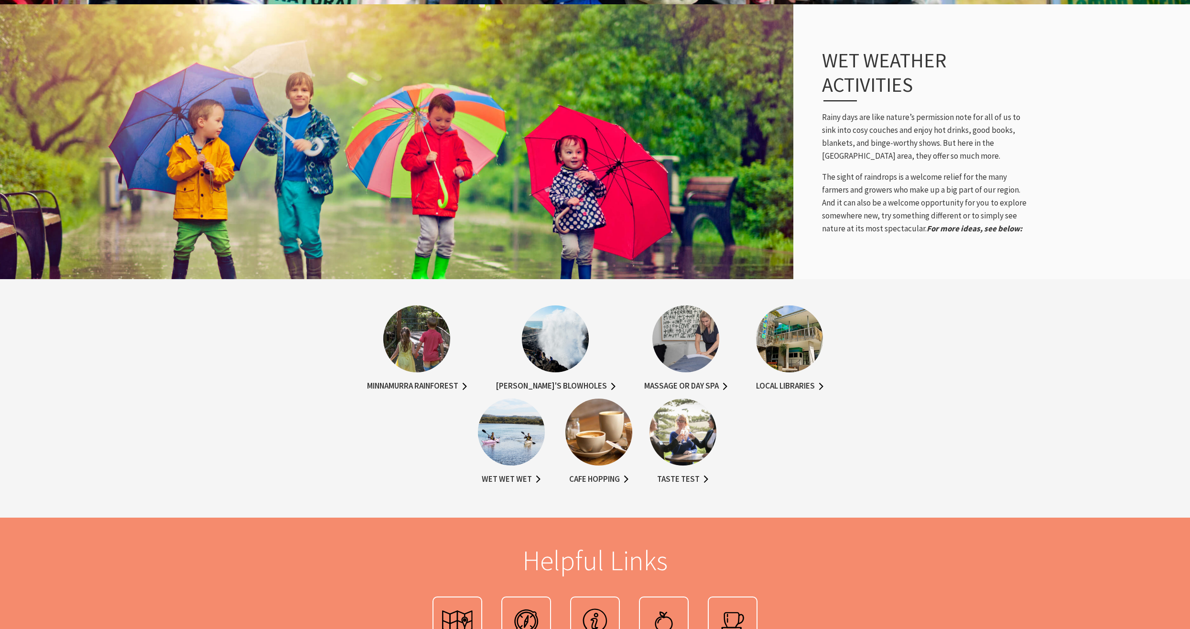
scroll to position [1768, 0]
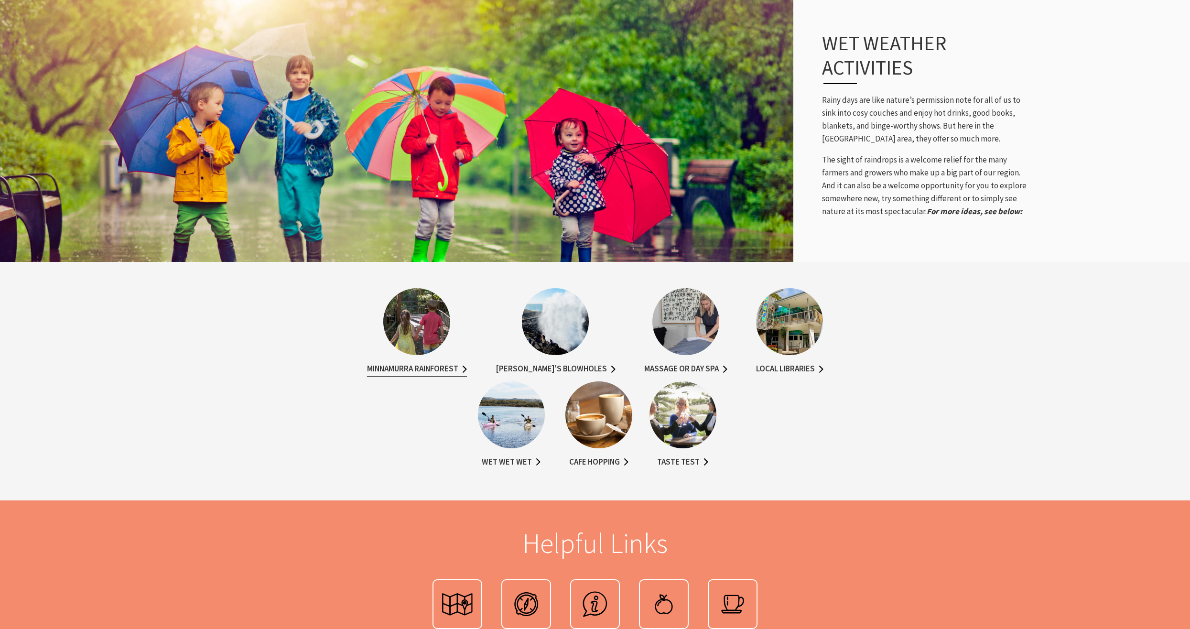
click at [367, 362] on link "Minnamurra Rainforest" at bounding box center [417, 369] width 100 height 14
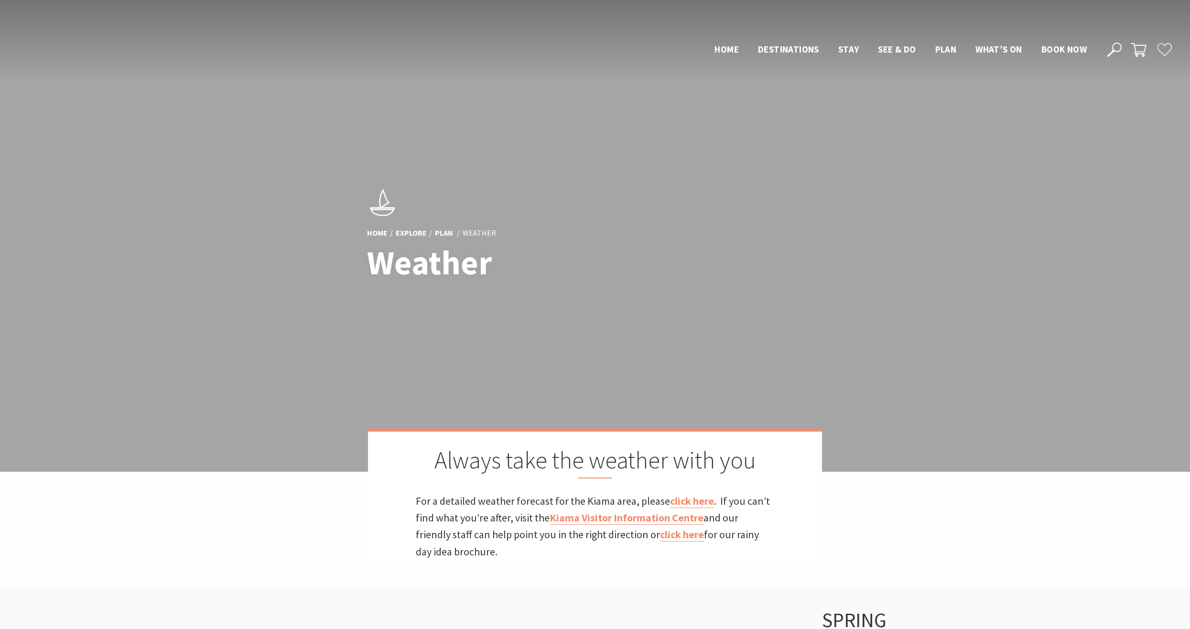
scroll to position [1768, 0]
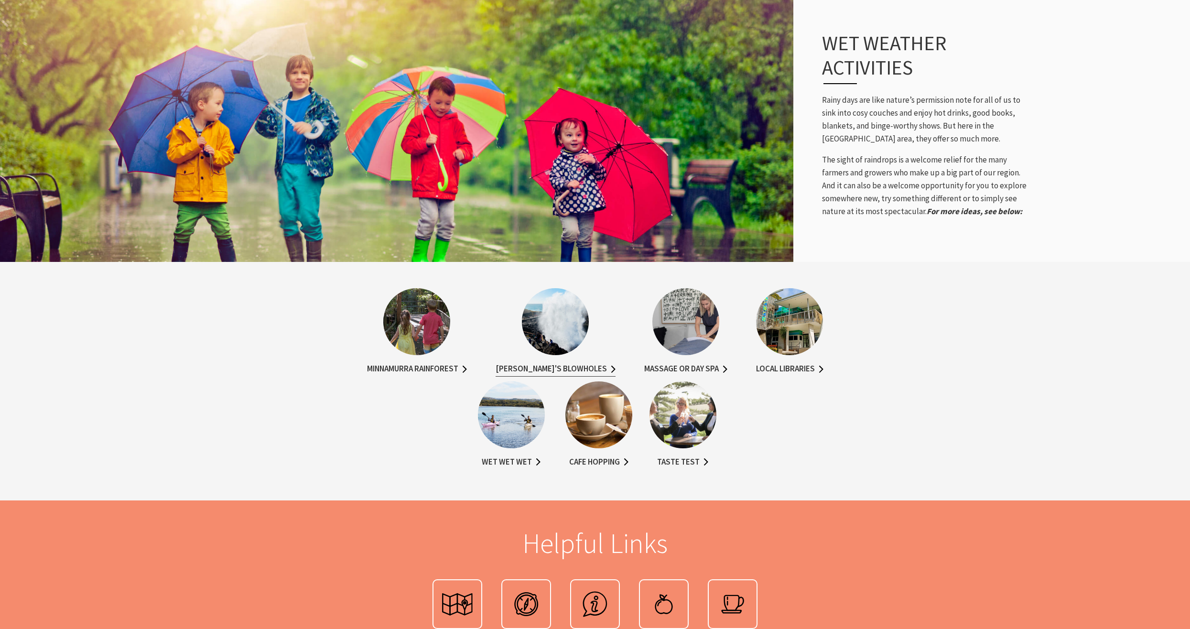
click at [534, 362] on link "[PERSON_NAME]'s Blowholes" at bounding box center [556, 369] width 120 height 14
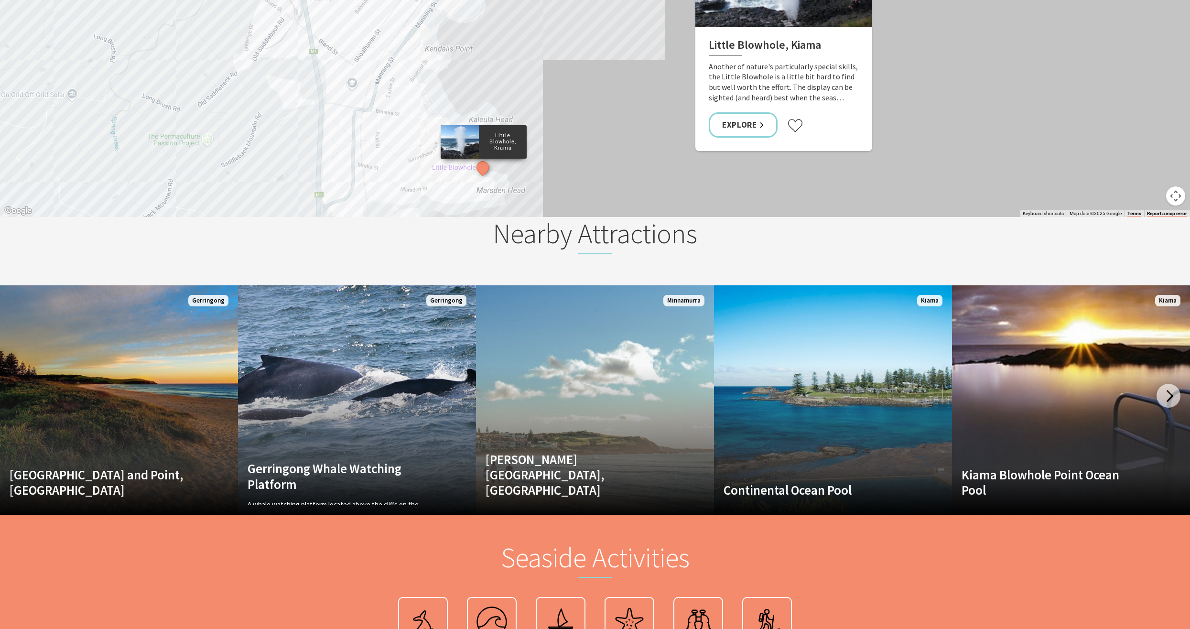
scroll to position [1577, 0]
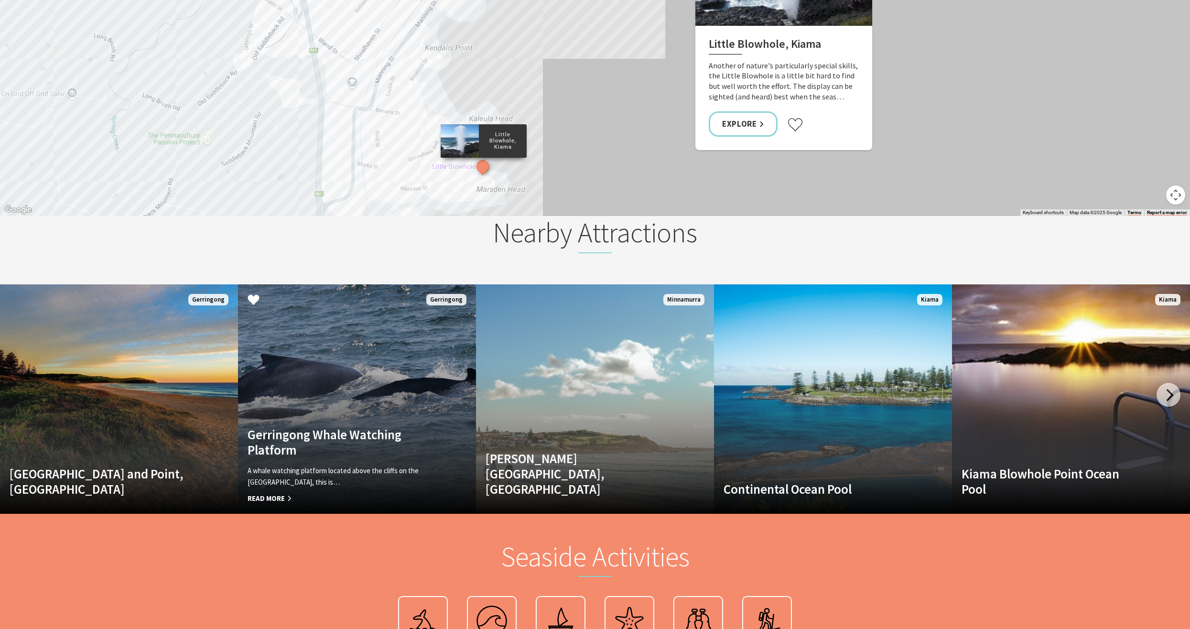
click at [362, 404] on link "Gerringong Whale Watching Platform A whale watching platform located above the …" at bounding box center [357, 398] width 238 height 229
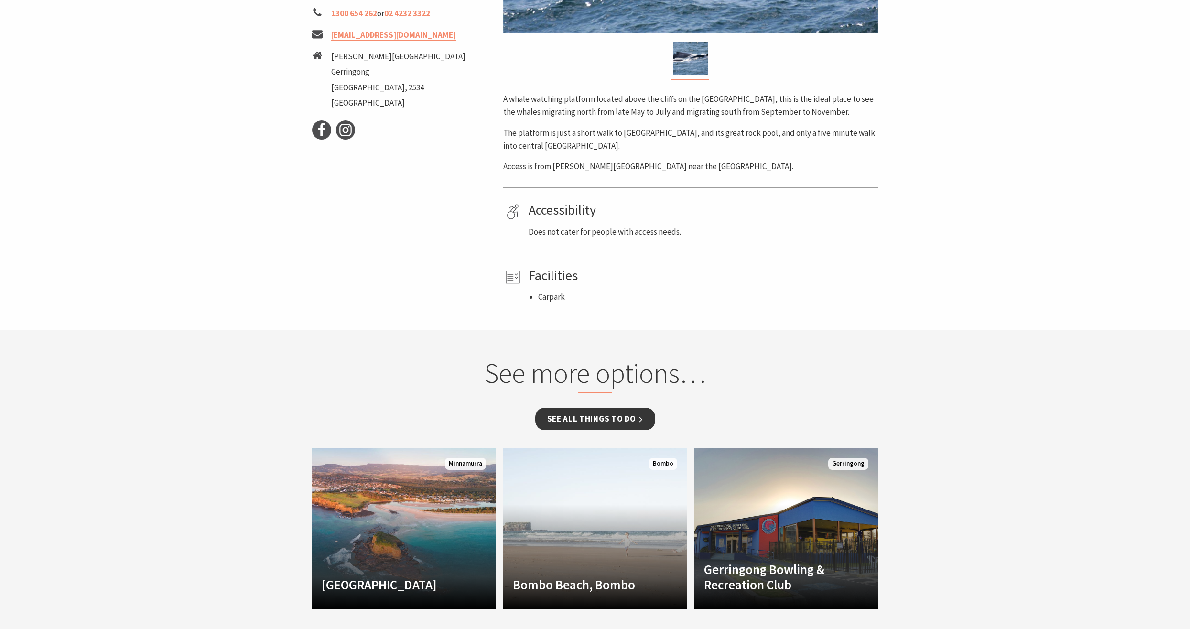
scroll to position [478, 0]
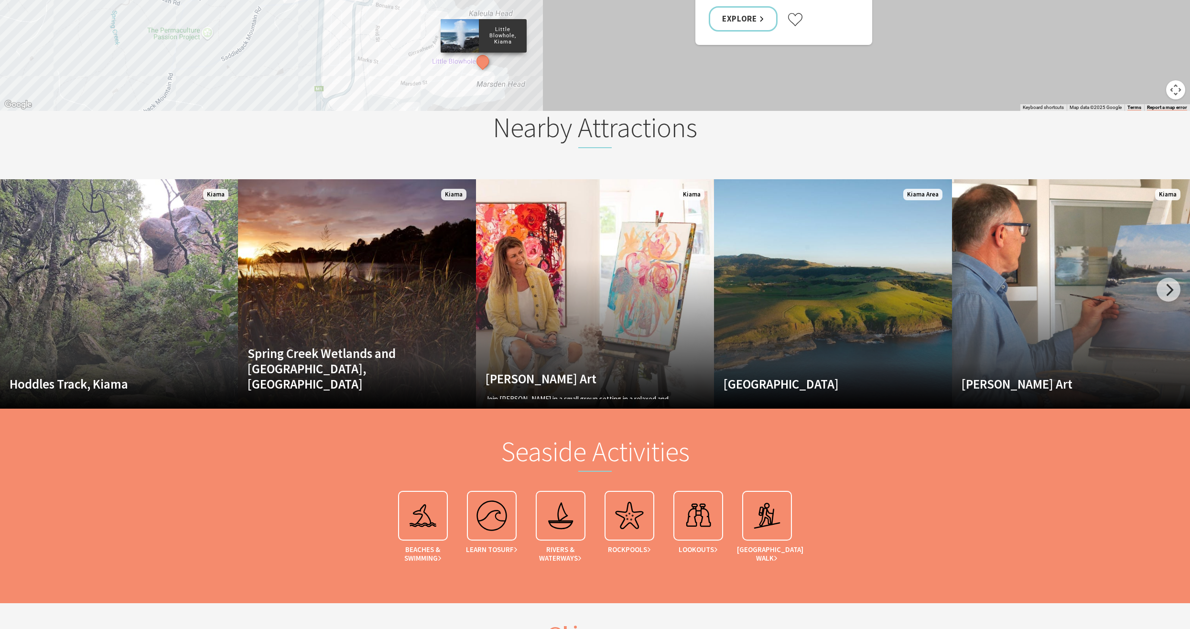
scroll to position [1721, 0]
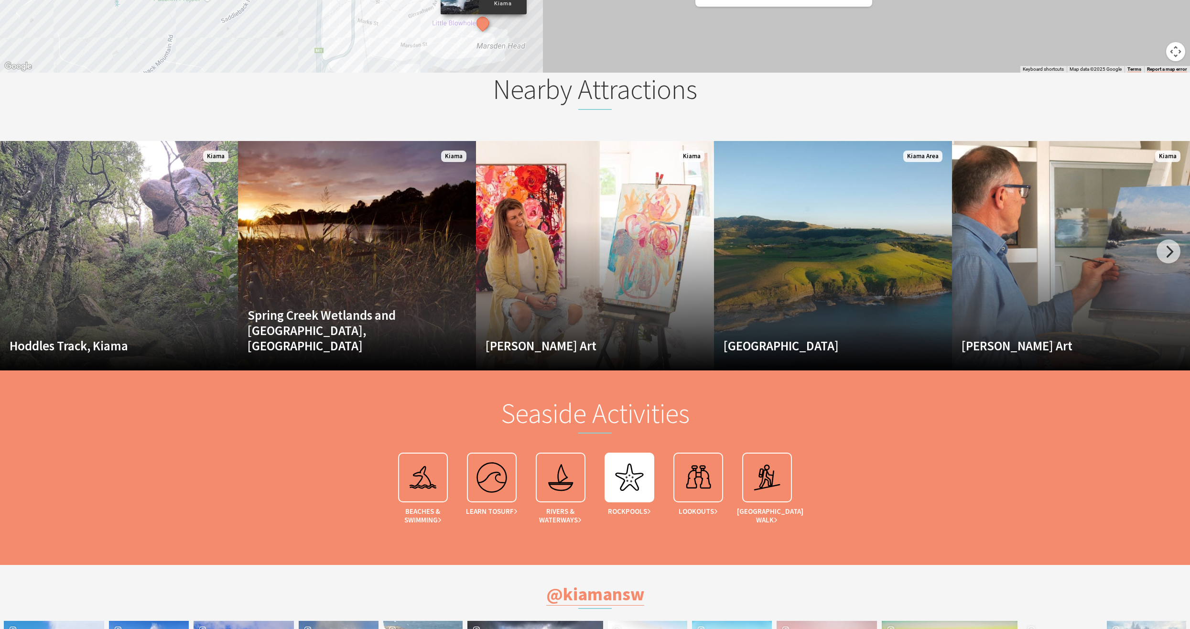
click at [631, 465] on img at bounding box center [629, 477] width 38 height 38
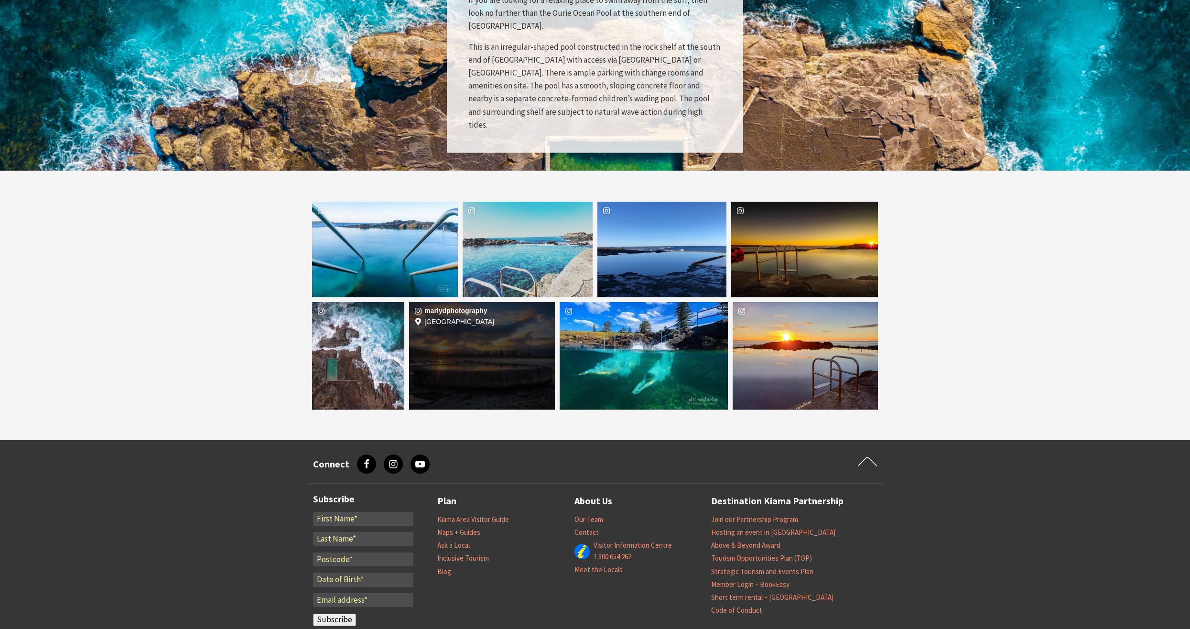
scroll to position [1625, 0]
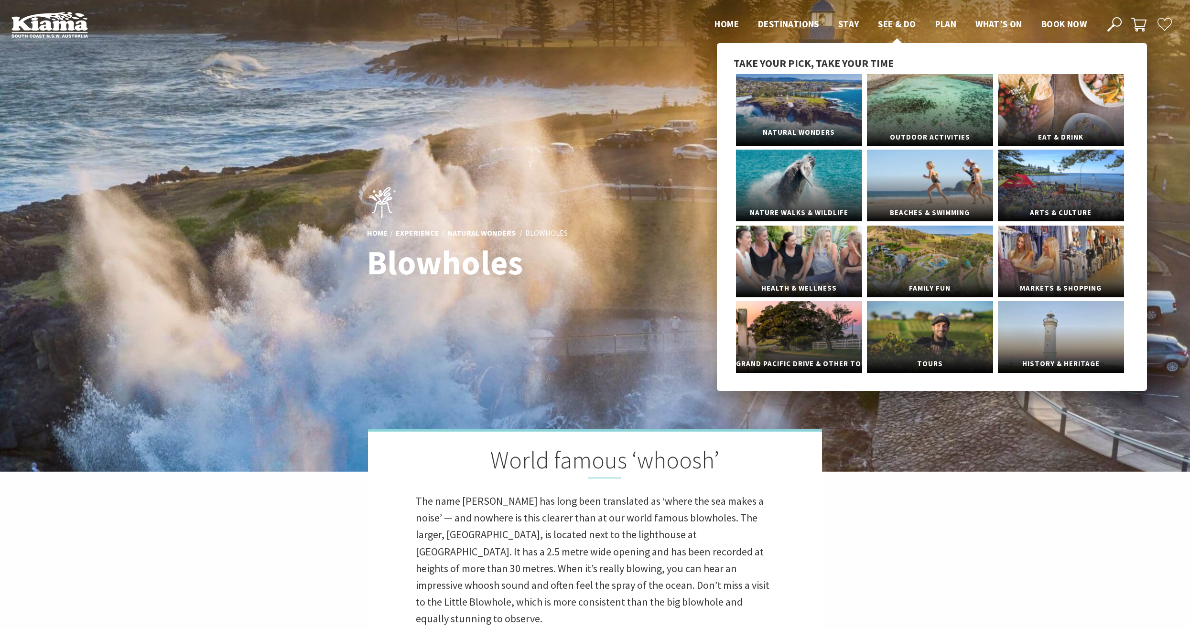
click at [805, 122] on link "Natural Wonders" at bounding box center [799, 110] width 126 height 72
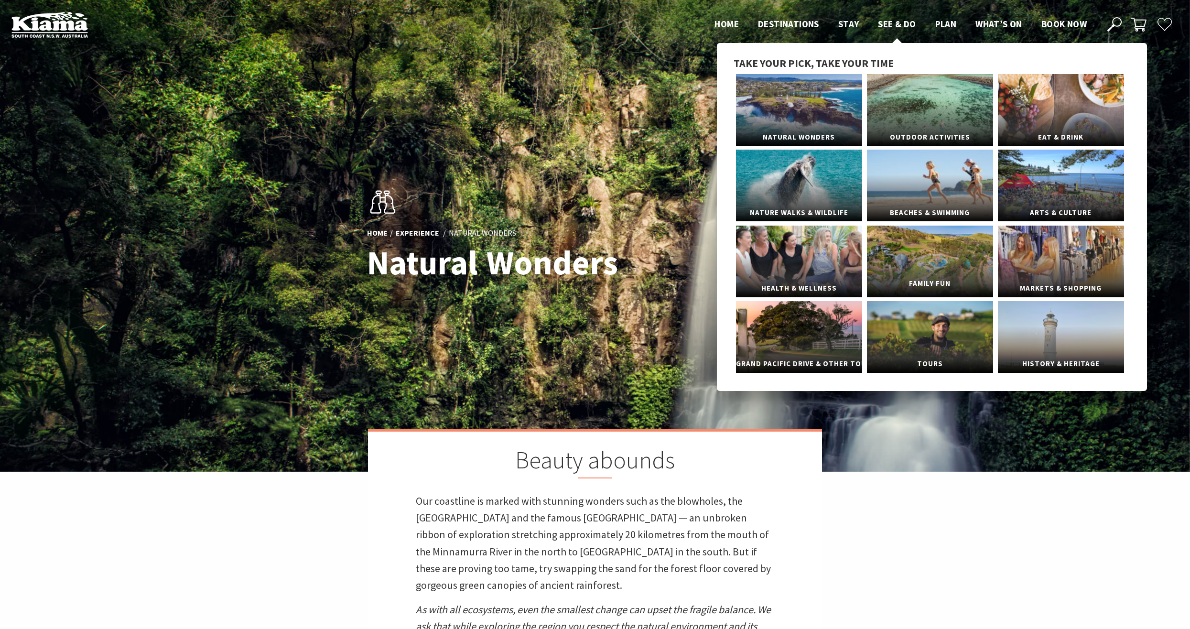
click at [898, 263] on link "Family Fun" at bounding box center [930, 262] width 126 height 72
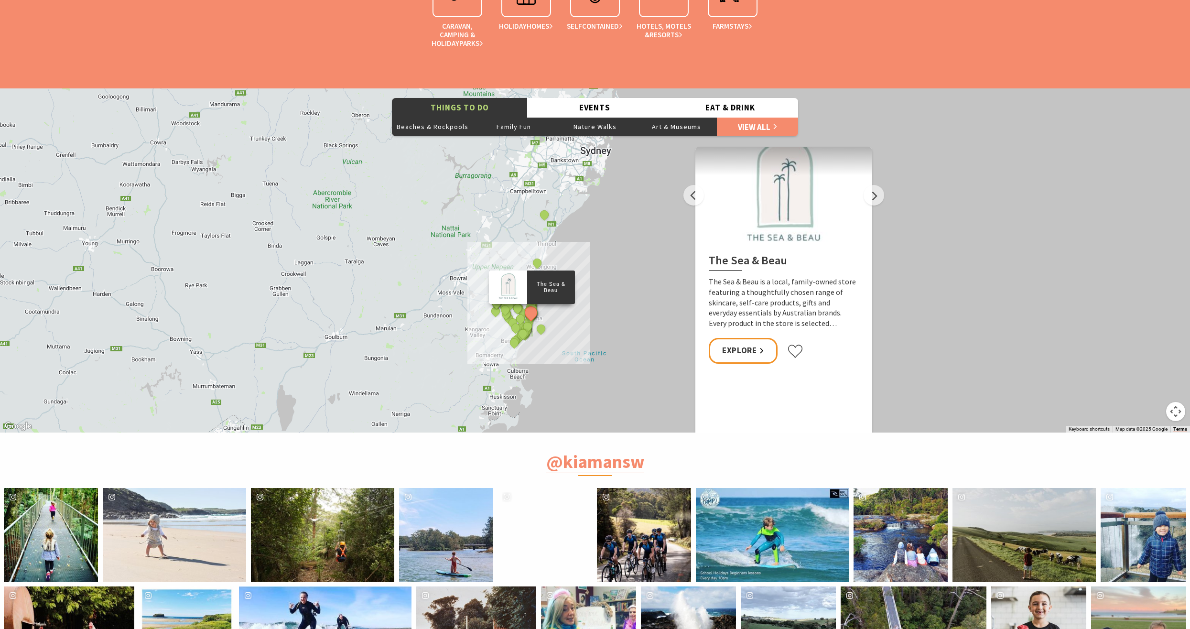
scroll to position [2007, 0]
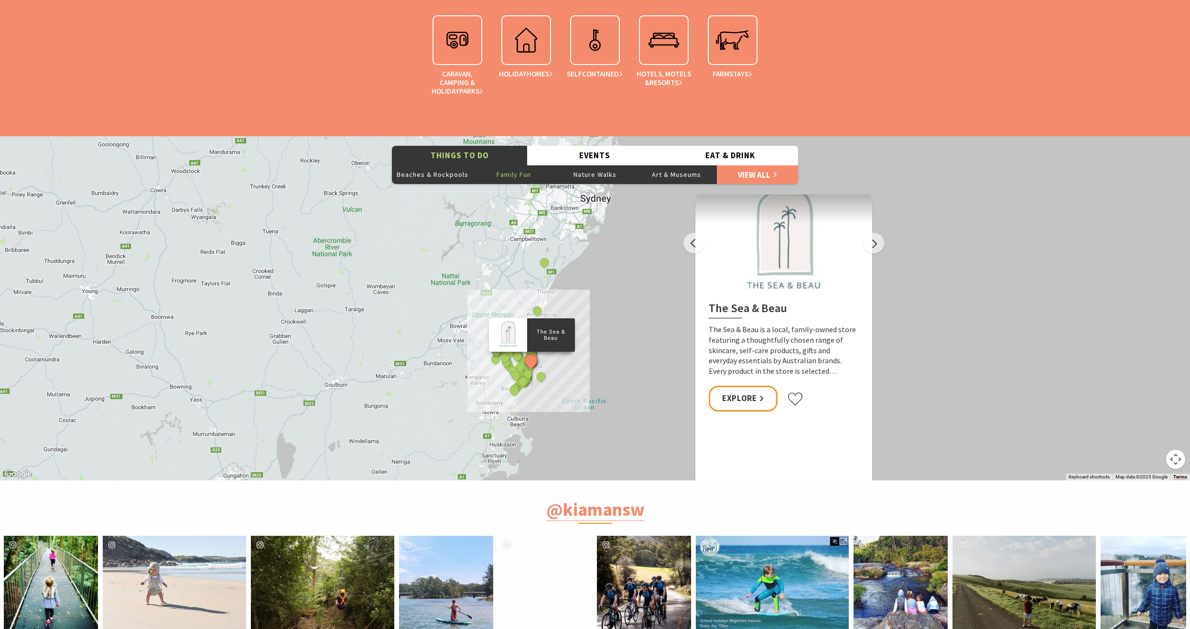
click at [515, 175] on button "Family Fun" at bounding box center [513, 174] width 81 height 19
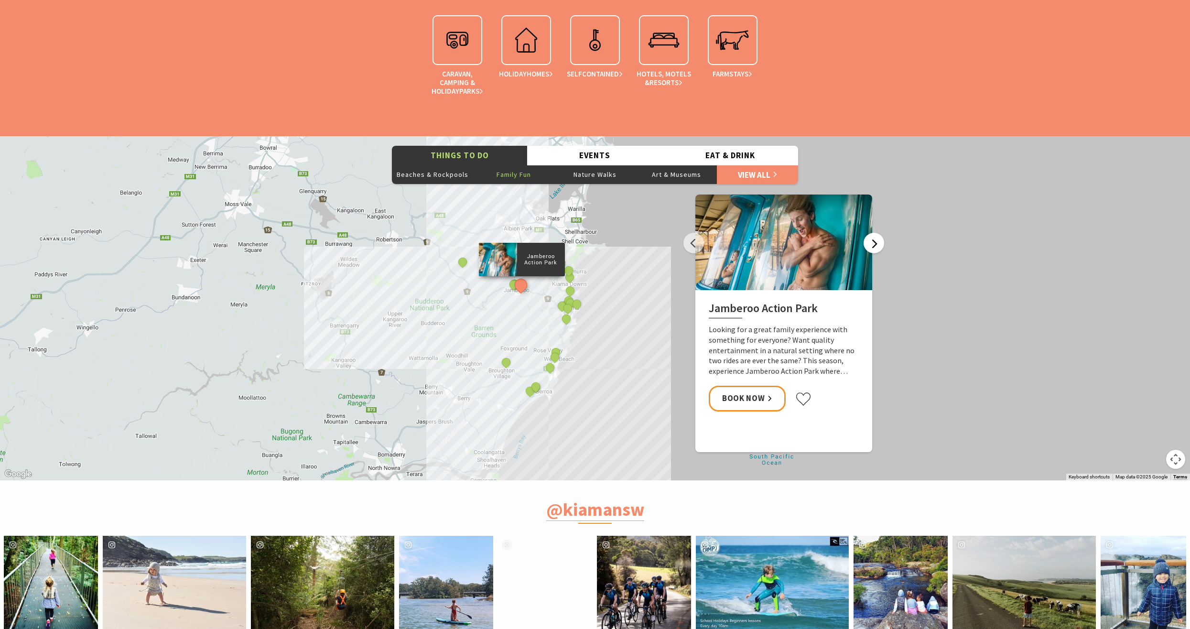
click at [869, 243] on button "Next" at bounding box center [874, 243] width 21 height 21
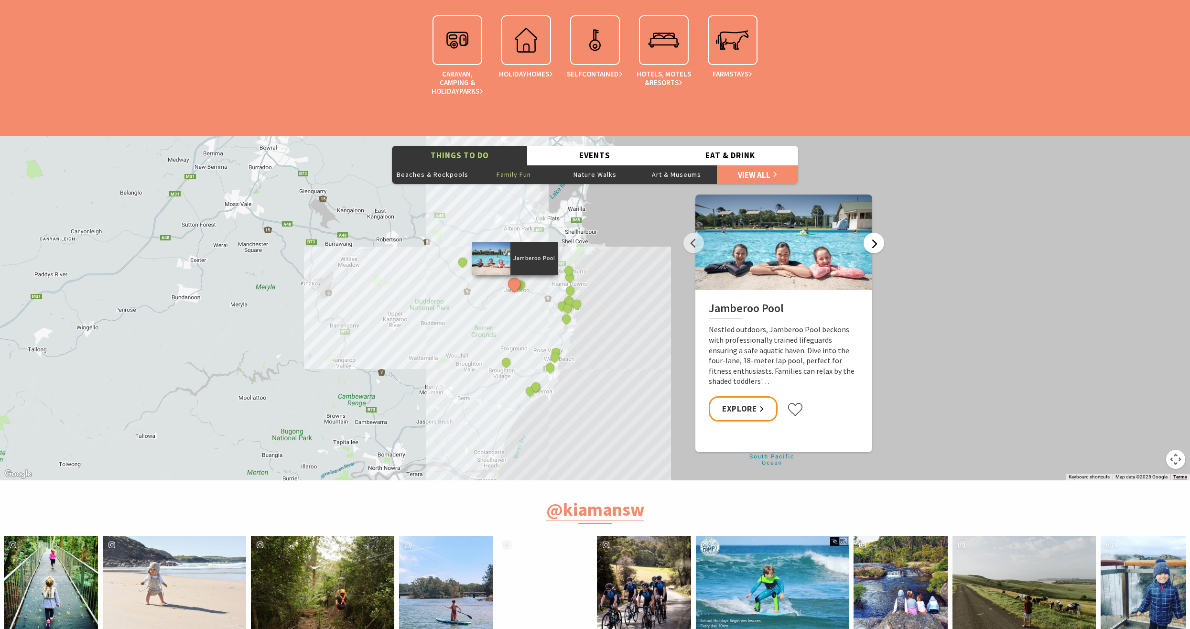
click at [870, 243] on button "Next" at bounding box center [874, 243] width 21 height 21
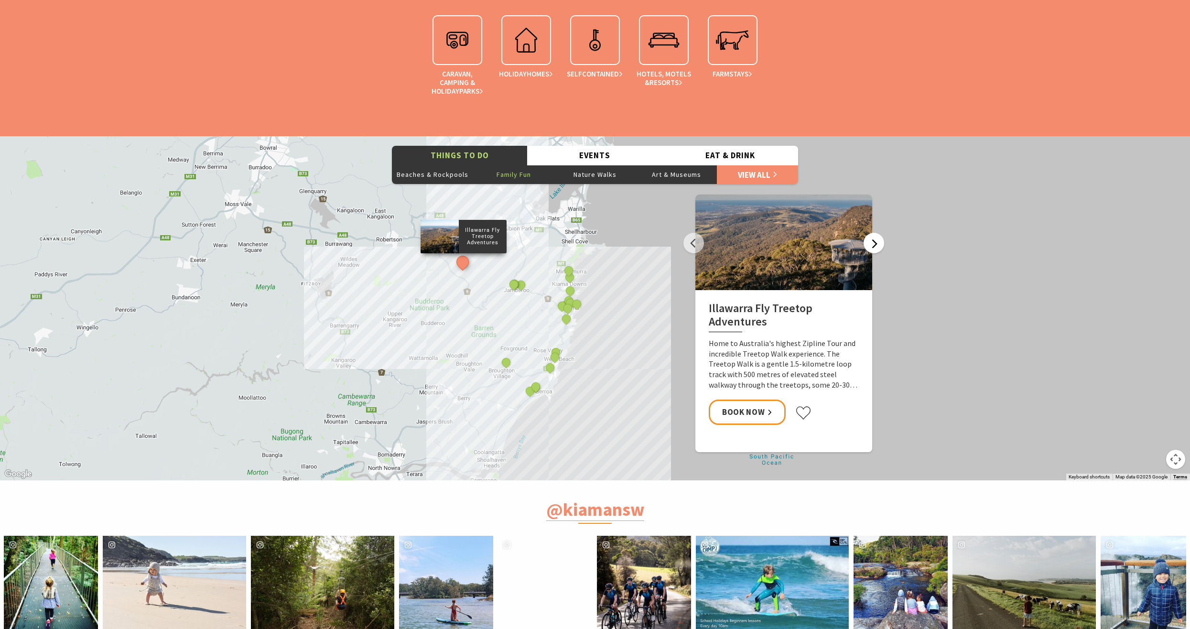
click at [870, 243] on button "Next" at bounding box center [874, 243] width 21 height 21
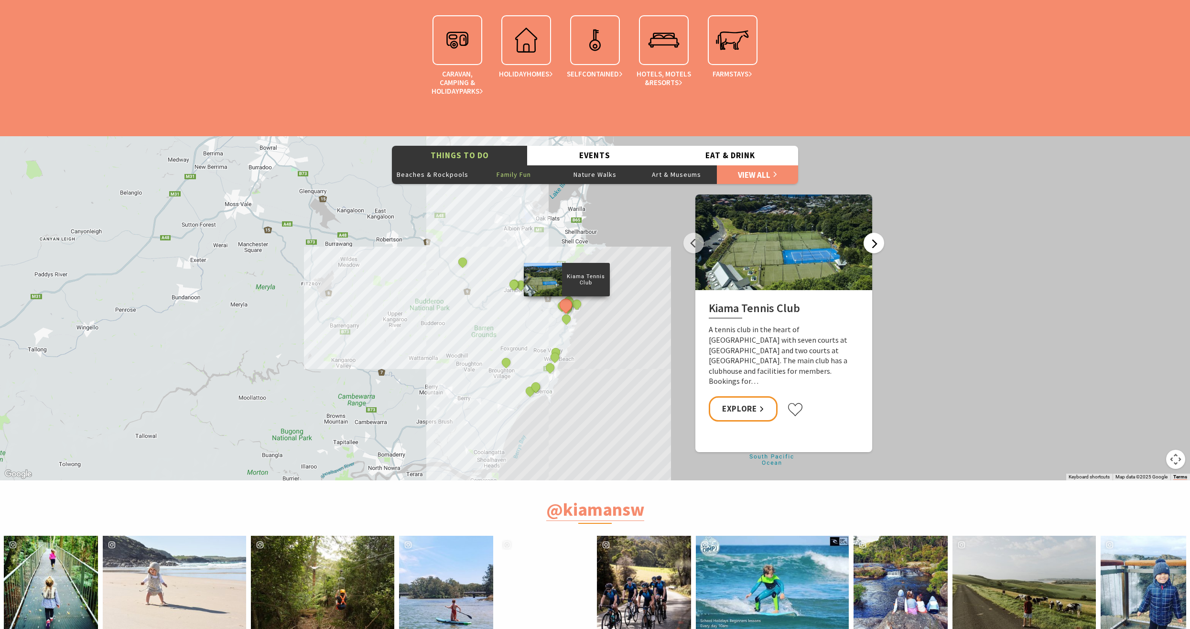
click at [870, 243] on button "Next" at bounding box center [874, 243] width 21 height 21
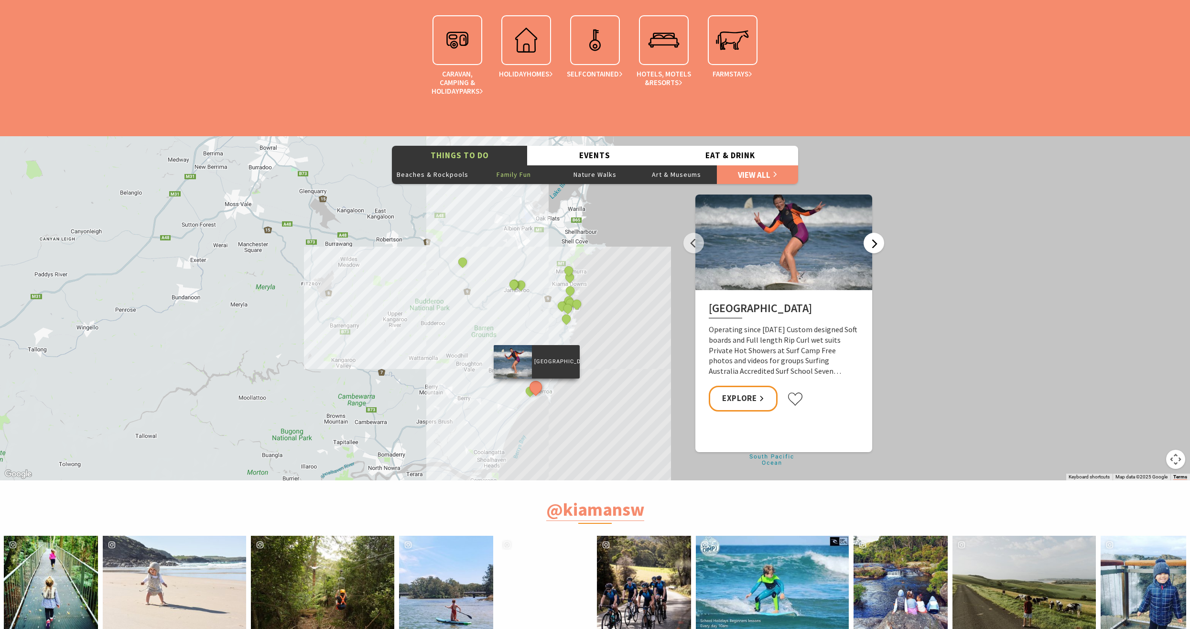
click at [870, 243] on button "Next" at bounding box center [874, 243] width 21 height 21
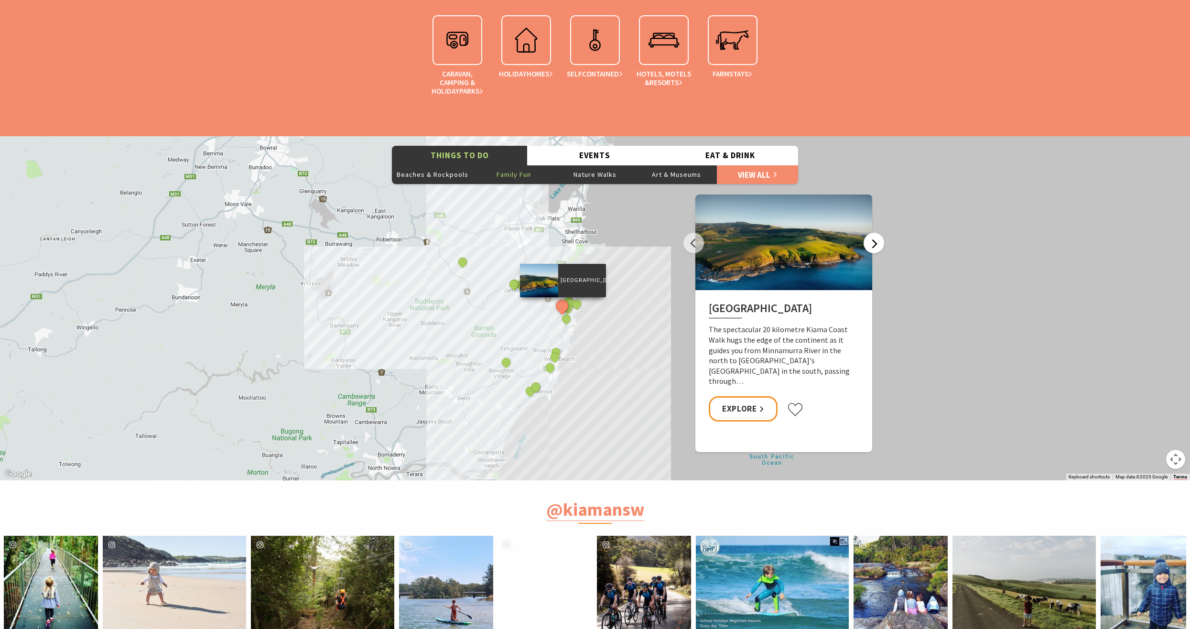
click at [870, 243] on button "Next" at bounding box center [874, 243] width 21 height 21
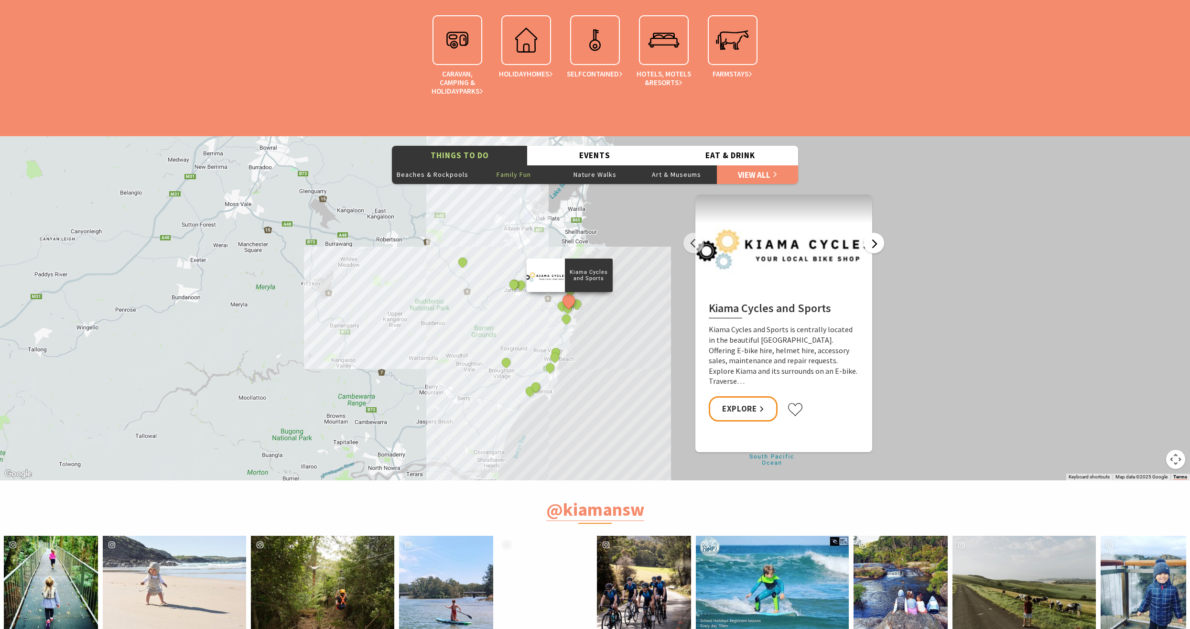
click at [872, 243] on button "Next" at bounding box center [874, 243] width 21 height 21
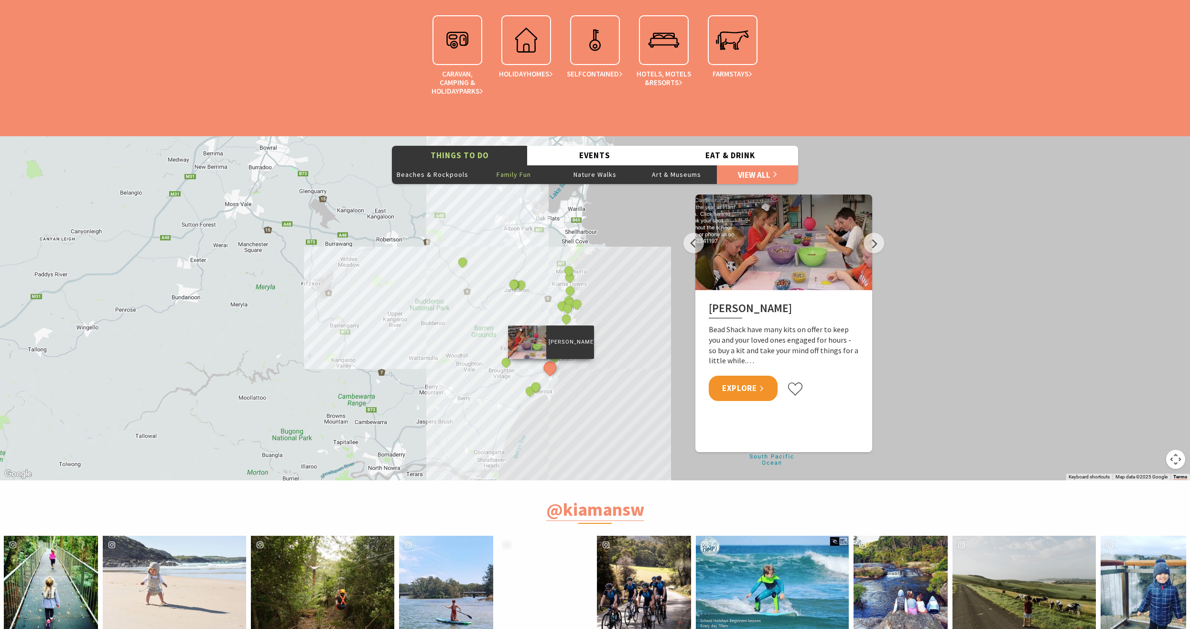
click at [737, 392] on link "Explore" at bounding box center [743, 388] width 69 height 25
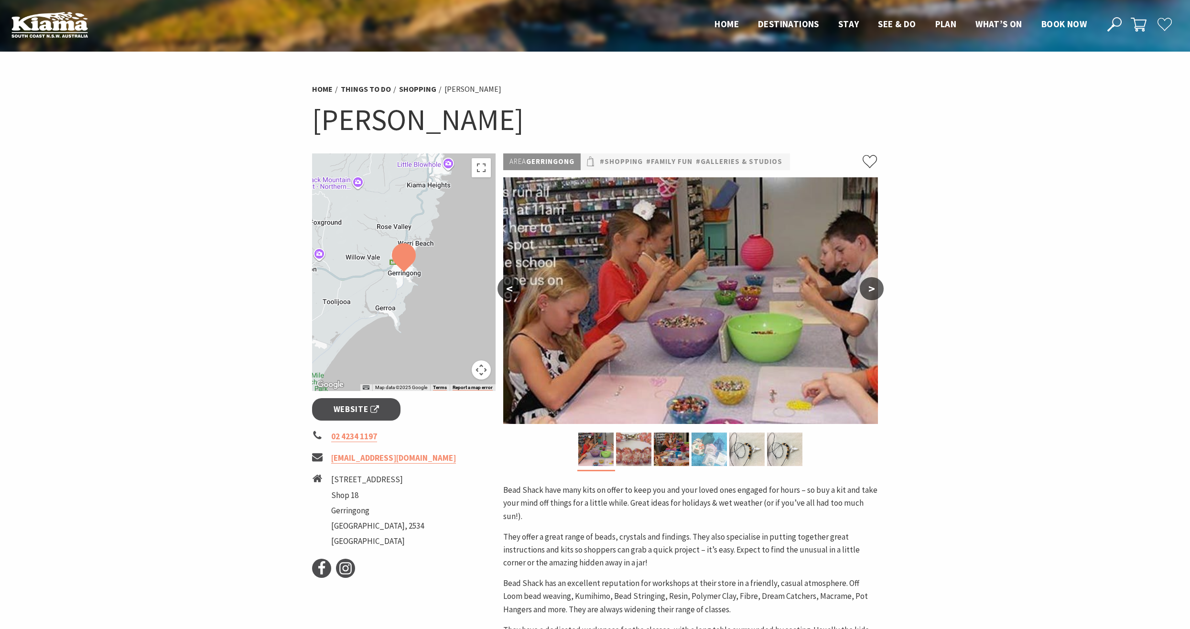
click at [719, 451] on img at bounding box center [709, 449] width 35 height 33
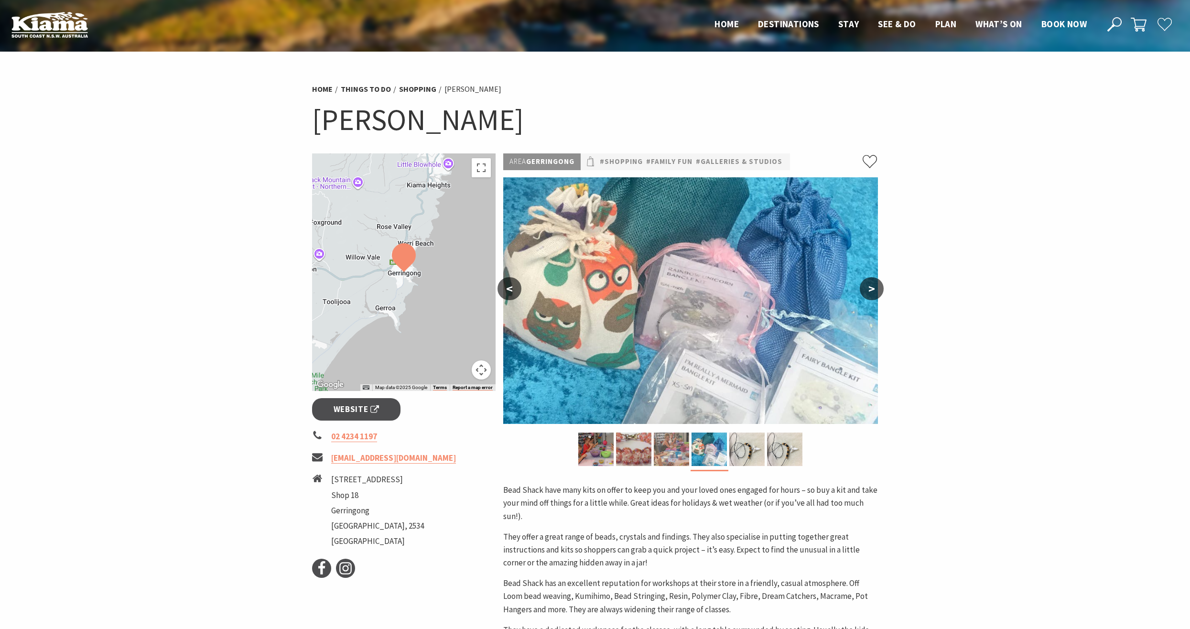
click at [670, 453] on img at bounding box center [671, 449] width 35 height 33
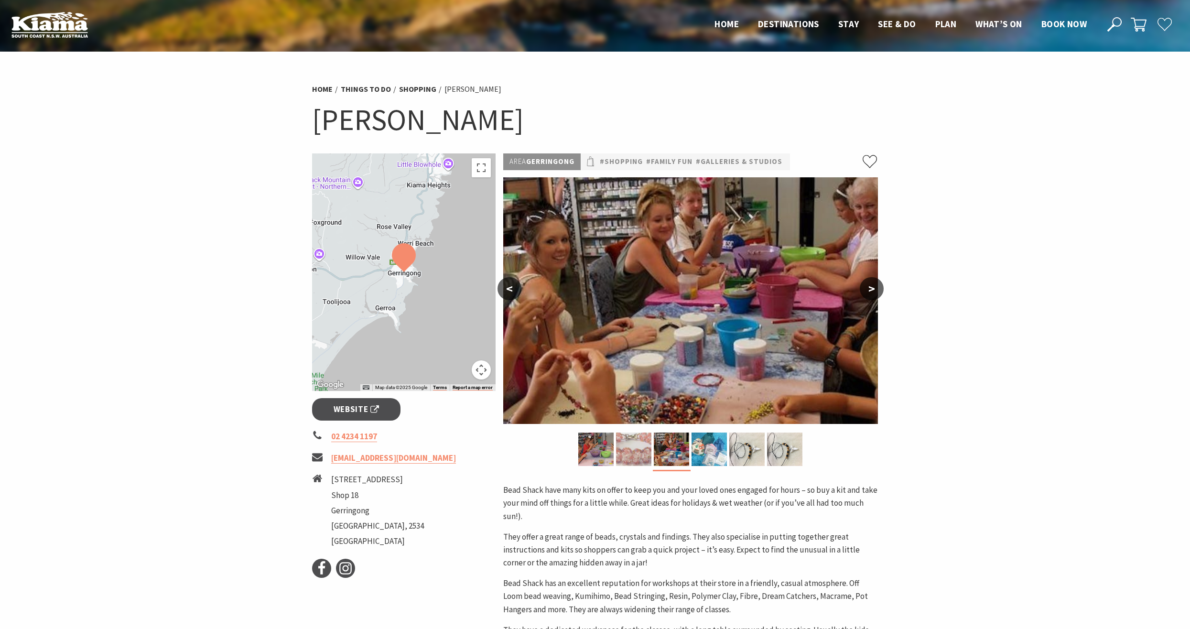
click at [635, 450] on img at bounding box center [633, 449] width 35 height 33
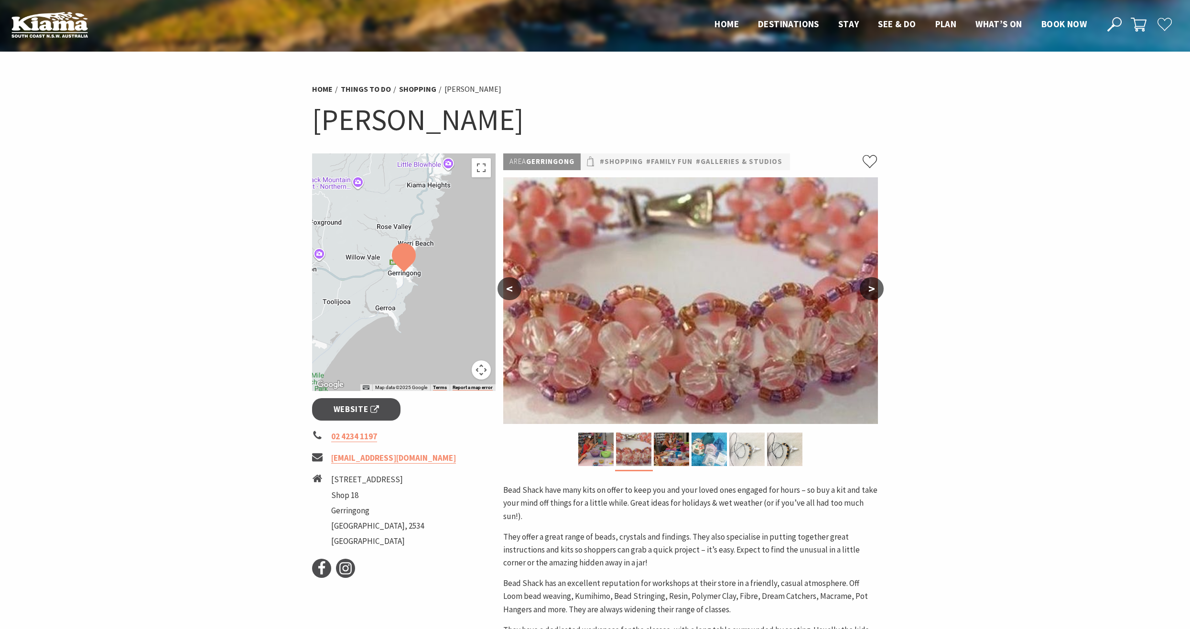
click at [753, 452] on img at bounding box center [746, 449] width 35 height 33
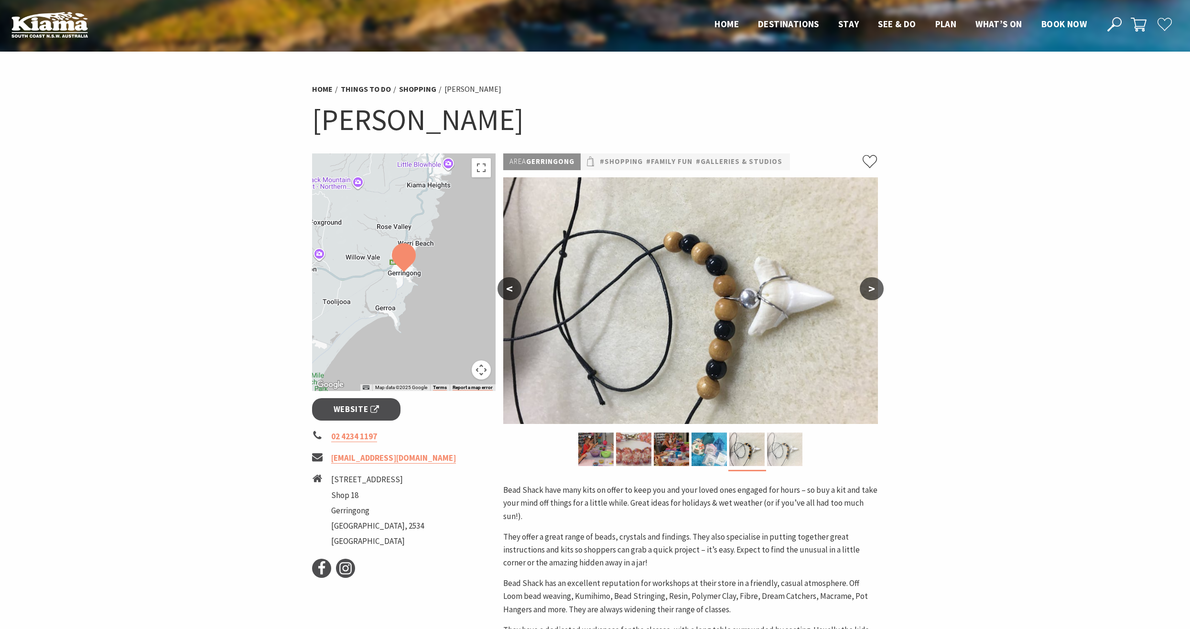
click at [788, 452] on img at bounding box center [784, 449] width 35 height 33
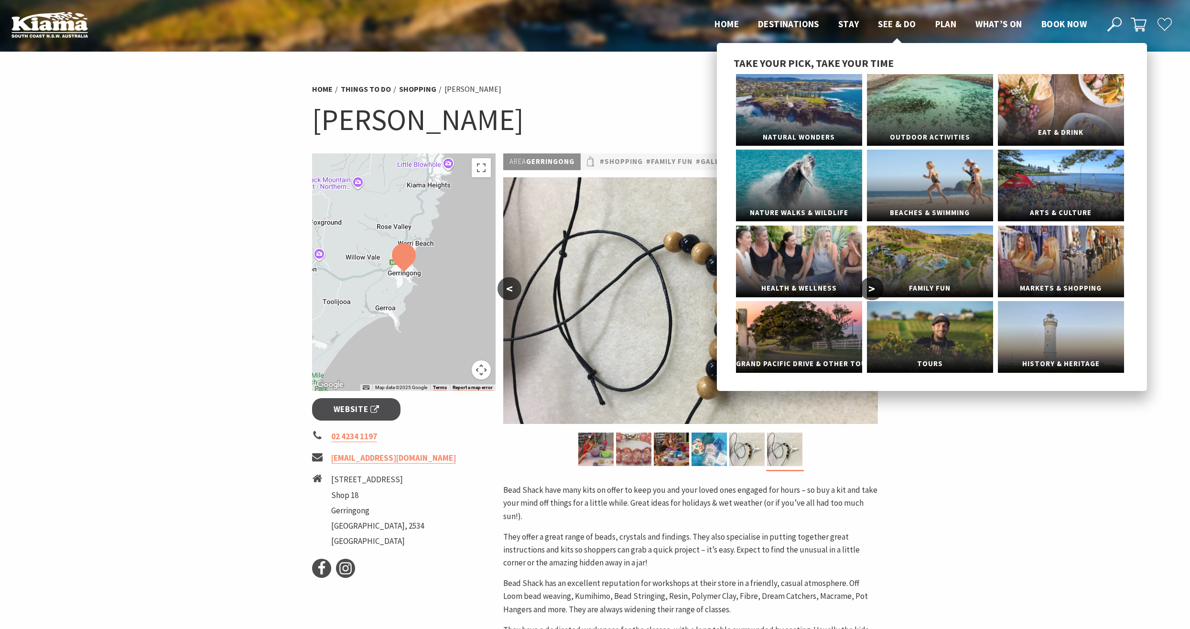
click at [1045, 120] on link "Eat & Drink" at bounding box center [1061, 110] width 126 height 72
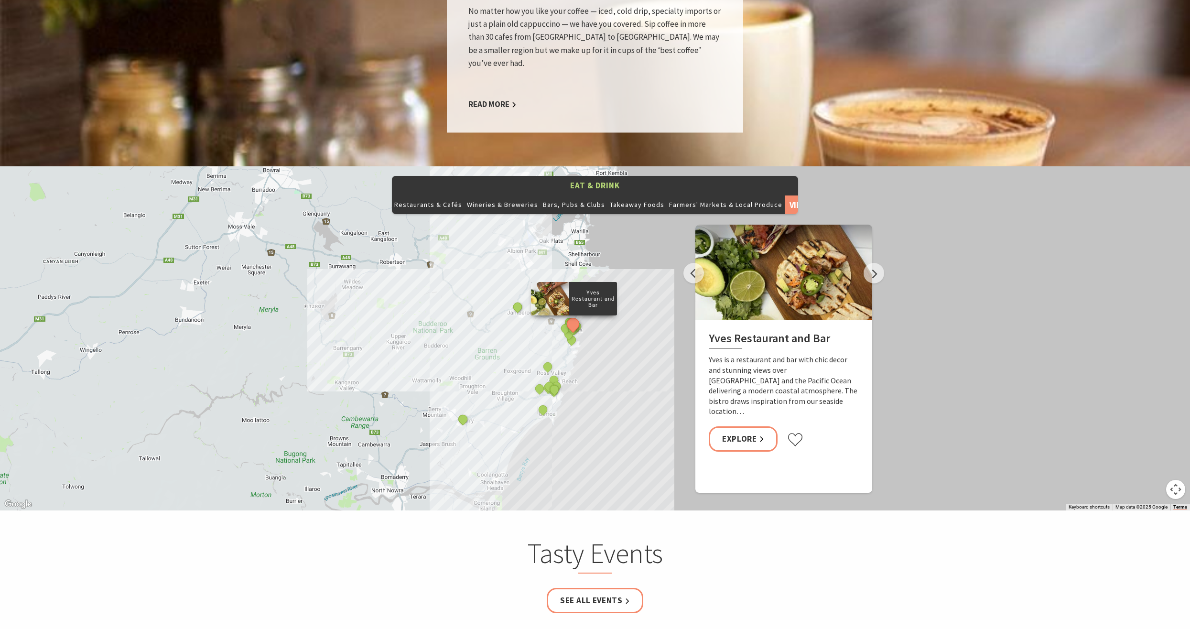
scroll to position [1099, 0]
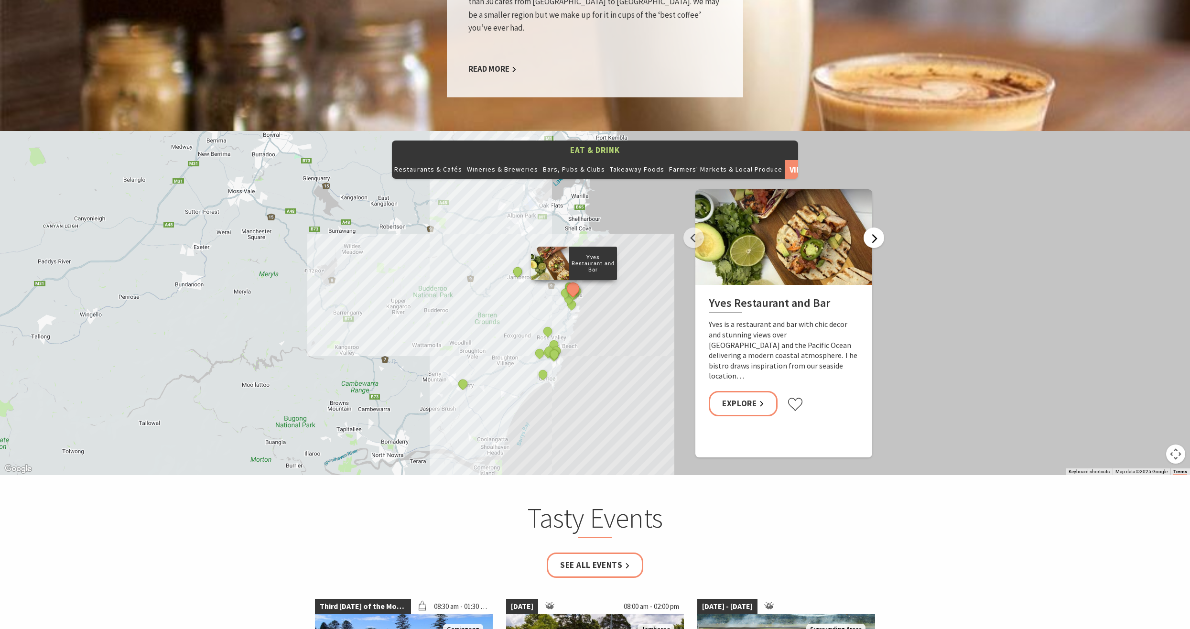
click at [880, 227] on button "Next" at bounding box center [874, 237] width 21 height 21
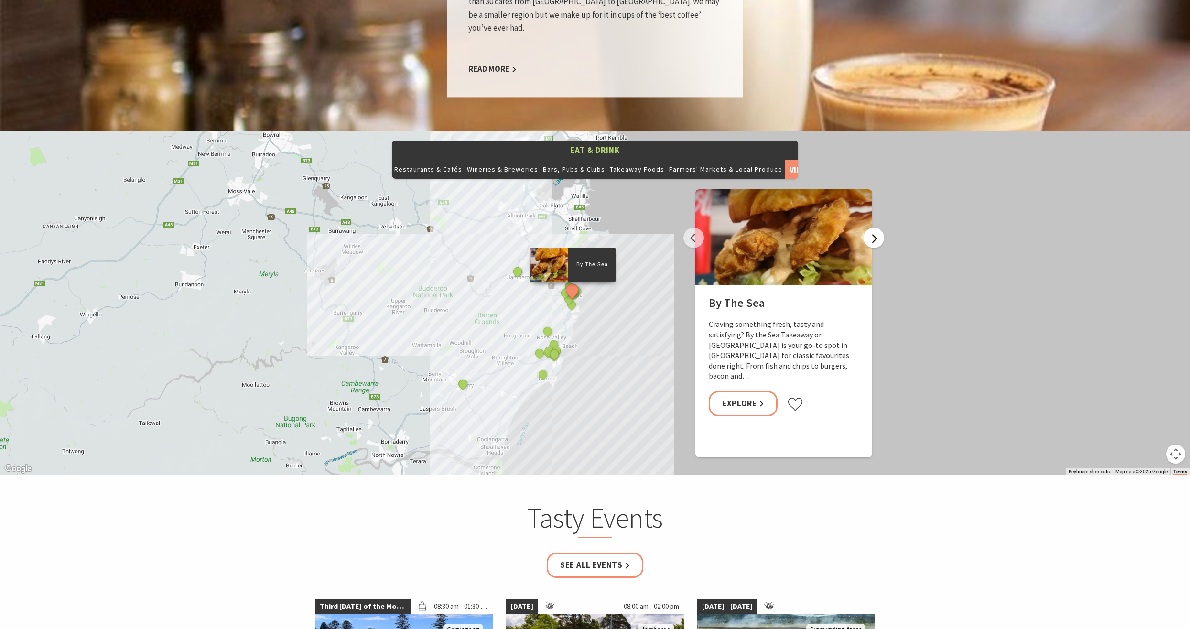
click at [880, 227] on button "Next" at bounding box center [874, 237] width 21 height 21
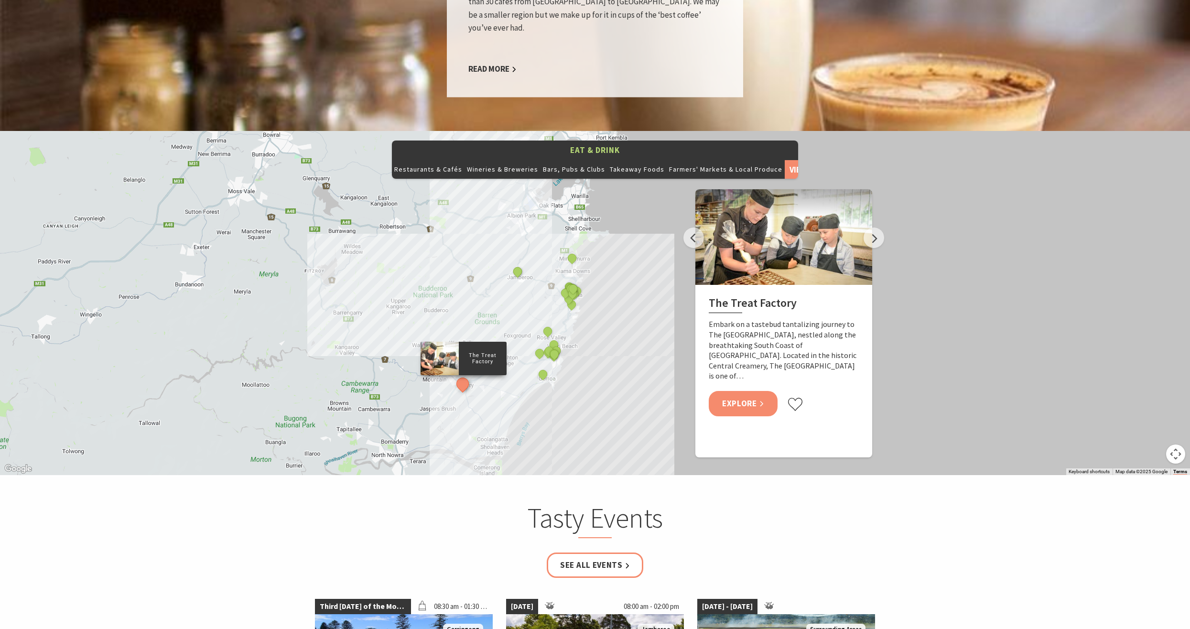
click at [731, 391] on link "Explore" at bounding box center [743, 403] width 69 height 25
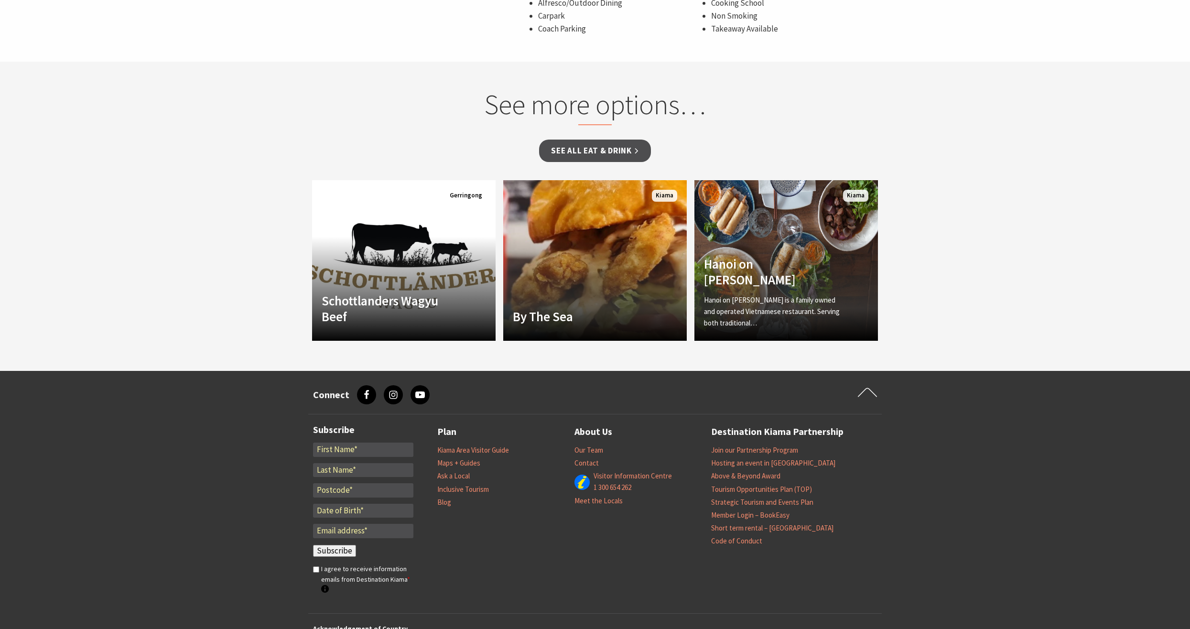
scroll to position [942, 0]
